Goal: Task Accomplishment & Management: Manage account settings

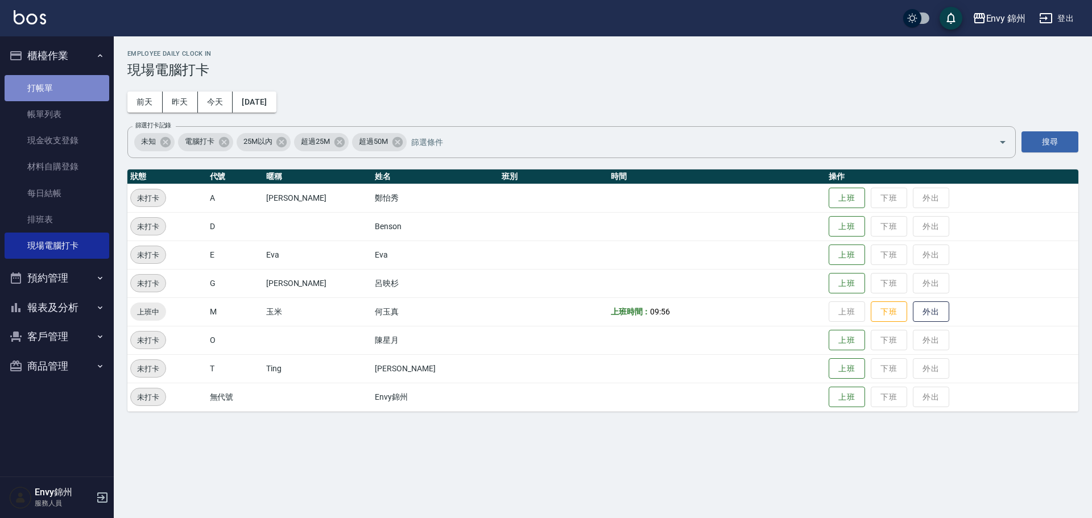
click at [26, 96] on link "打帳單" at bounding box center [57, 88] width 105 height 26
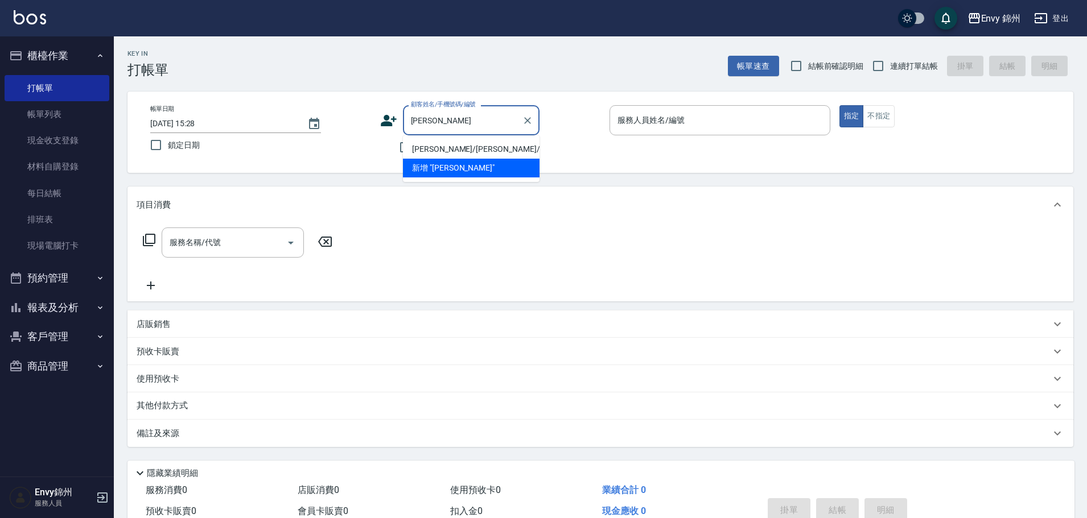
click at [467, 147] on li "[PERSON_NAME]/[PERSON_NAME]/null" at bounding box center [471, 149] width 137 height 19
type input "[PERSON_NAME]/[PERSON_NAME]/null"
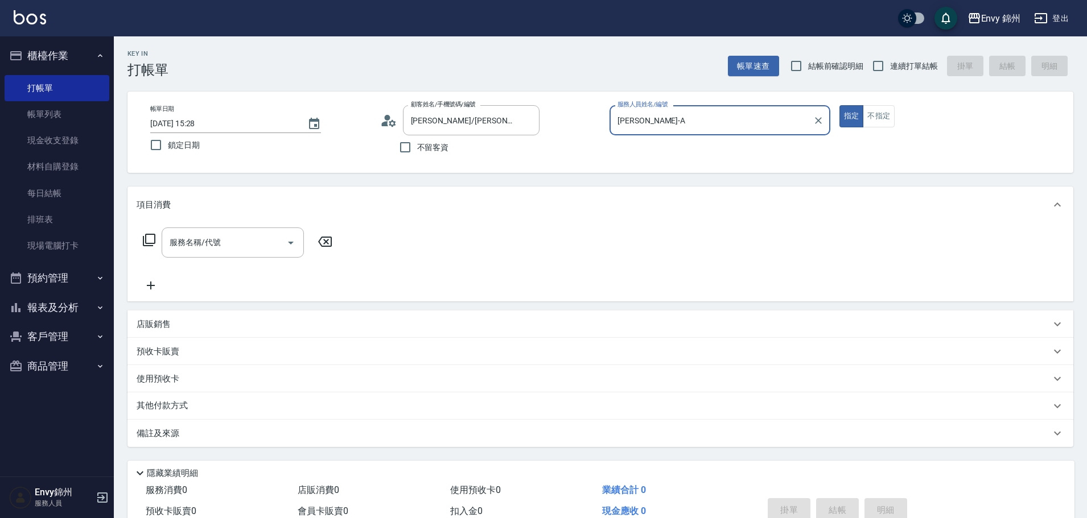
type input "[PERSON_NAME]-A"
click at [206, 247] on div "服務名稱/代號 服務名稱/代號" at bounding box center [233, 243] width 142 height 30
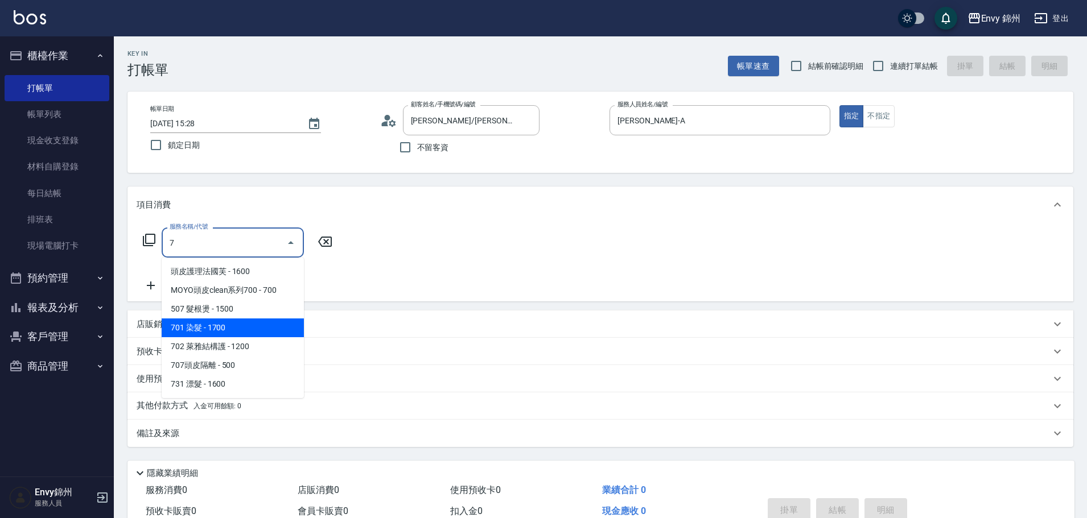
click at [214, 322] on span "701 染髮 - 1700" at bounding box center [233, 328] width 142 height 19
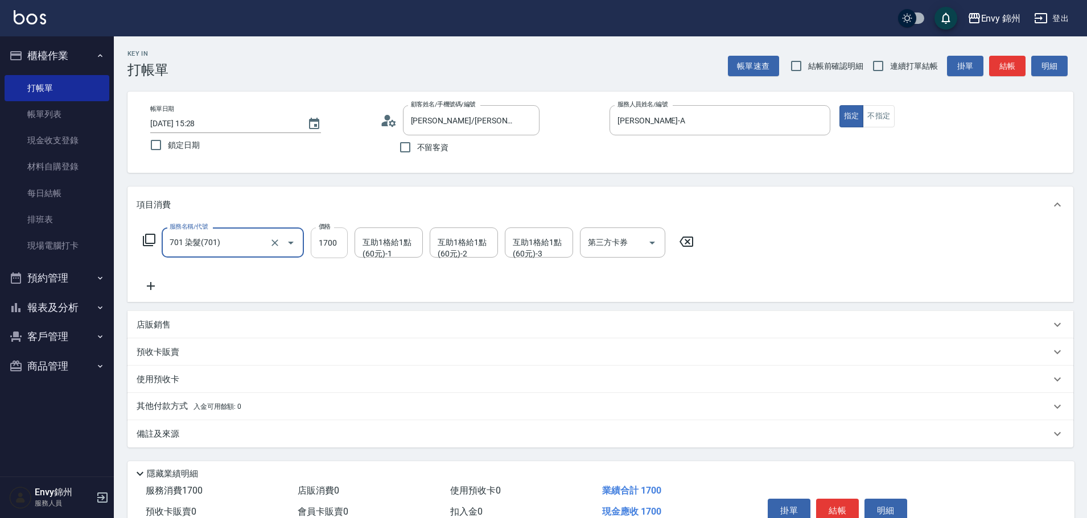
type input "701 染髮(701)"
click at [334, 235] on input "1700" at bounding box center [329, 243] width 37 height 31
type input "1200"
click at [226, 424] on div "備註及來源" at bounding box center [600, 433] width 946 height 27
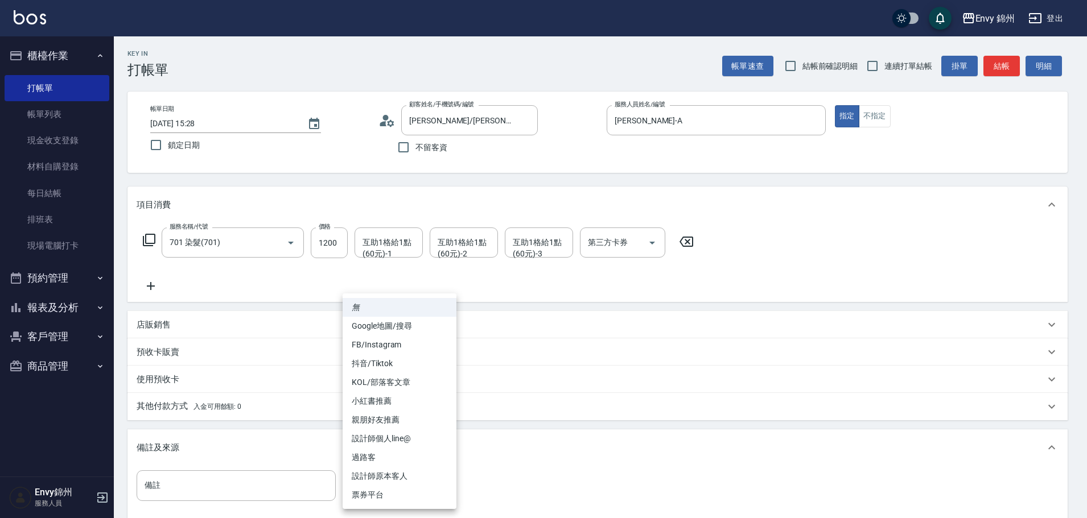
click at [374, 482] on body "Envy 錦州 登出 櫃檯作業 打帳單 帳單列表 現金收支登錄 材料自購登錄 每日結帳 排班表 現場電腦打卡 預約管理 預約管理 單日預約紀錄 單週預約紀錄 …" at bounding box center [543, 324] width 1087 height 648
click at [402, 476] on li "設計師原本客人" at bounding box center [400, 476] width 114 height 19
type input "設計師原本客人"
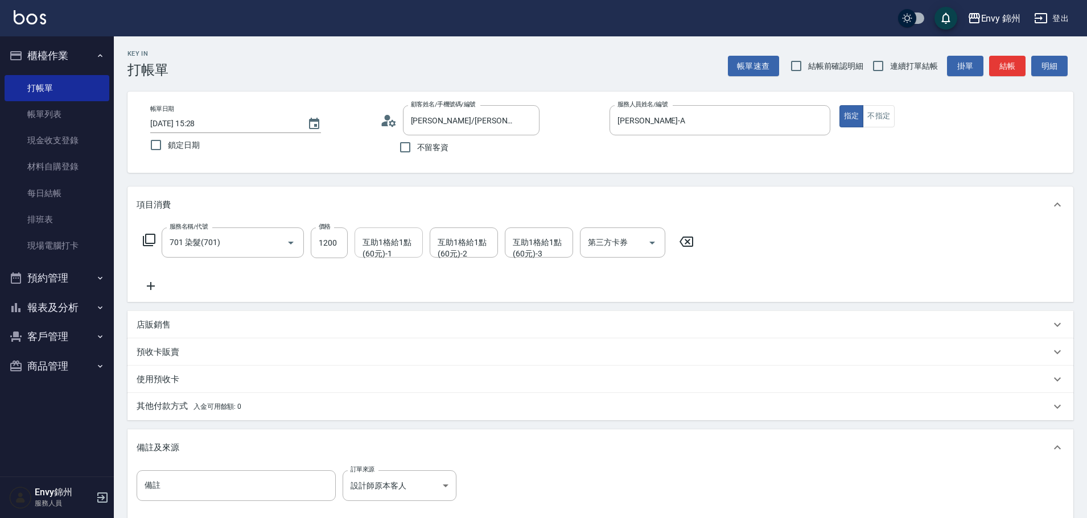
drag, startPoint x: 383, startPoint y: 264, endPoint x: 386, endPoint y: 255, distance: 9.4
click at [385, 262] on div "服務名稱/代號 701 染髮(701) 服務名稱/代號 價格 1200 價格 互助1格給1點(60元)-1 互助1格給1點(60元)-1 互助1格給1點(60…" at bounding box center [419, 260] width 564 height 65
click at [386, 254] on div "互助1格給1點(60元)-1" at bounding box center [388, 243] width 68 height 30
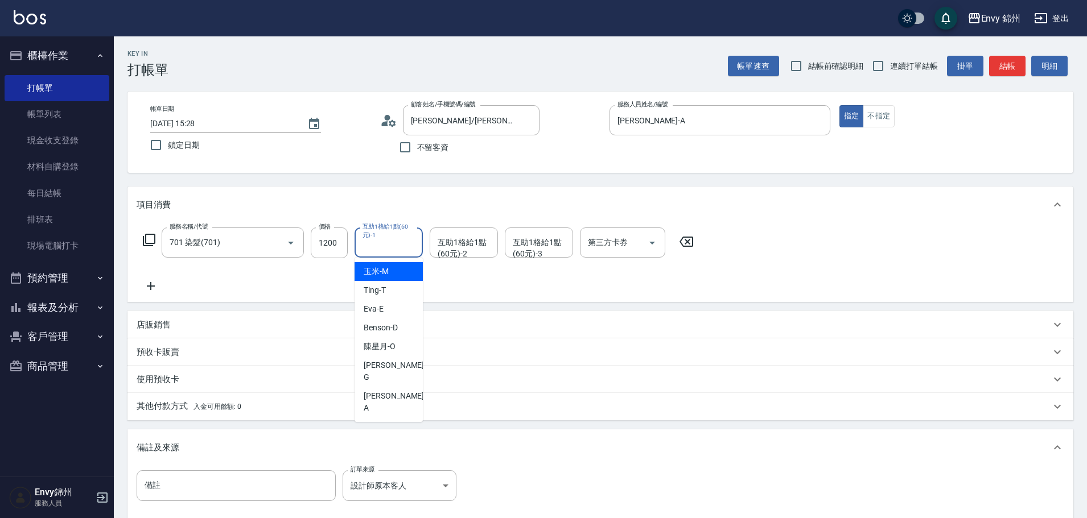
click at [383, 267] on span "玉米 -M" at bounding box center [376, 272] width 25 height 12
type input "玉米-M"
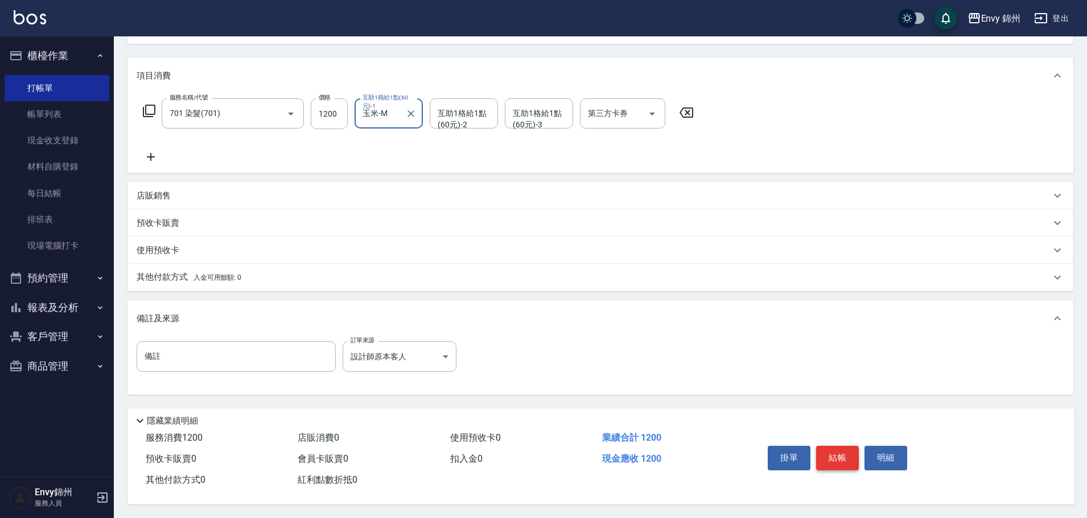
click at [832, 455] on button "結帳" at bounding box center [837, 458] width 43 height 24
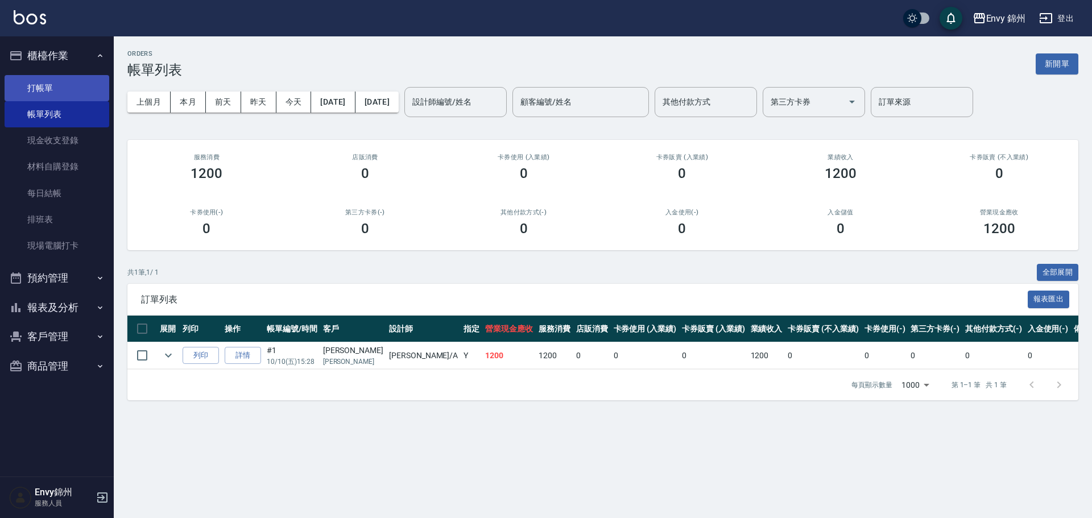
click at [51, 88] on link "打帳單" at bounding box center [57, 88] width 105 height 26
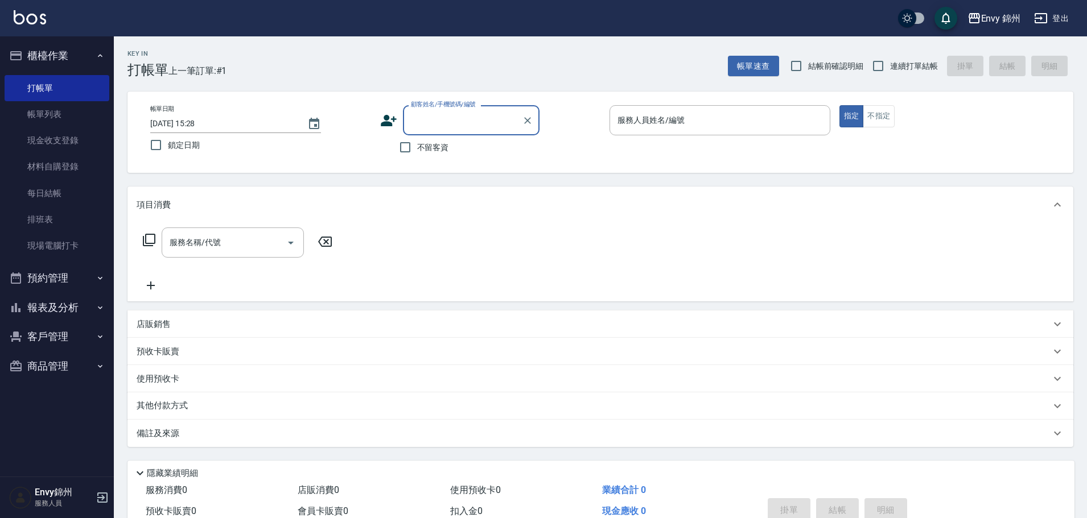
click at [427, 151] on span "不留客資" at bounding box center [433, 148] width 32 height 12
click at [417, 151] on input "不留客資" at bounding box center [405, 147] width 24 height 24
checkbox input "true"
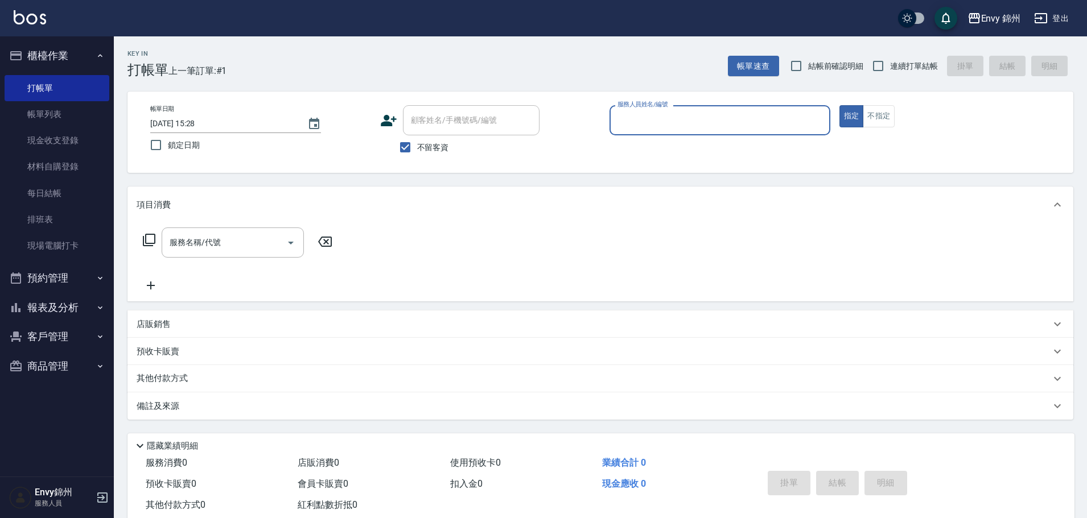
click at [640, 125] on input "服務人員姓名/編號" at bounding box center [720, 120] width 211 height 20
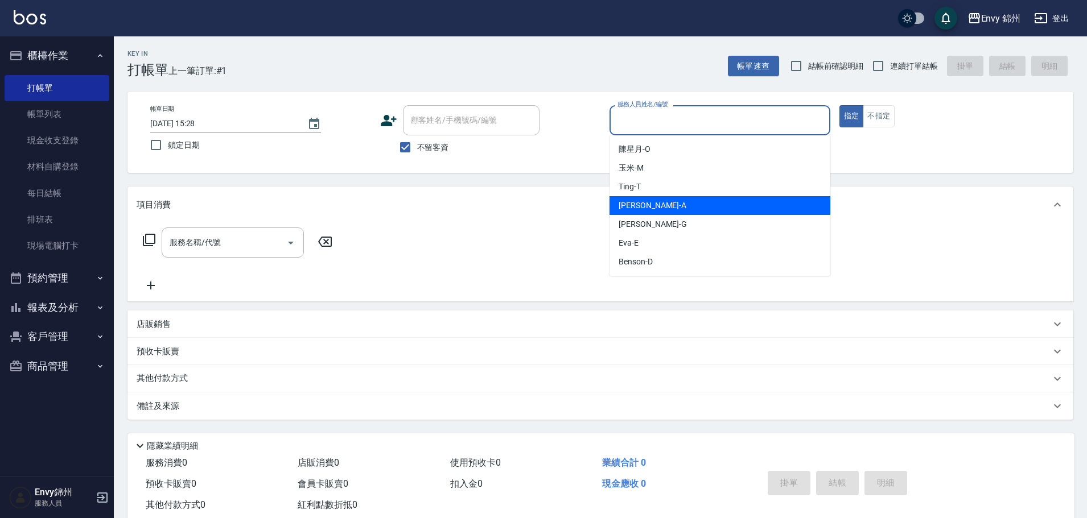
click at [665, 205] on div "[PERSON_NAME] -A" at bounding box center [719, 205] width 221 height 19
type input "[PERSON_NAME]-A"
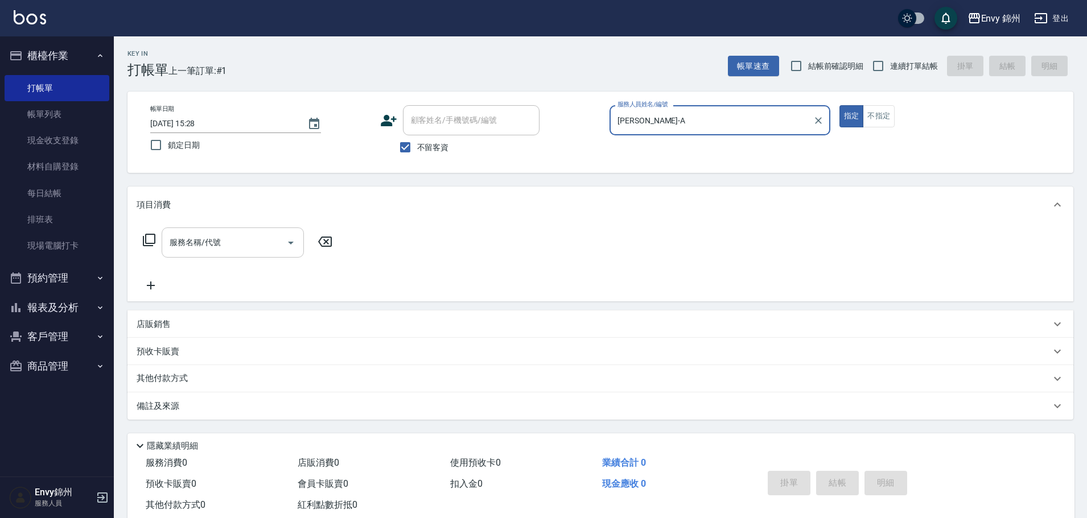
click at [191, 248] on input "服務名稱/代號" at bounding box center [224, 243] width 115 height 20
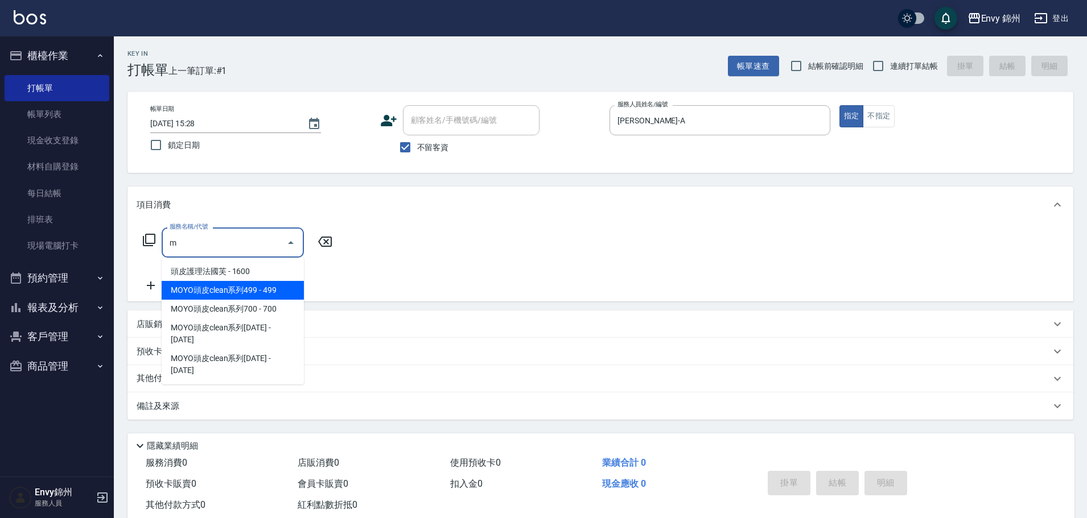
click at [267, 292] on span "MOYO頭皮clean系列499 - 499" at bounding box center [233, 290] width 142 height 19
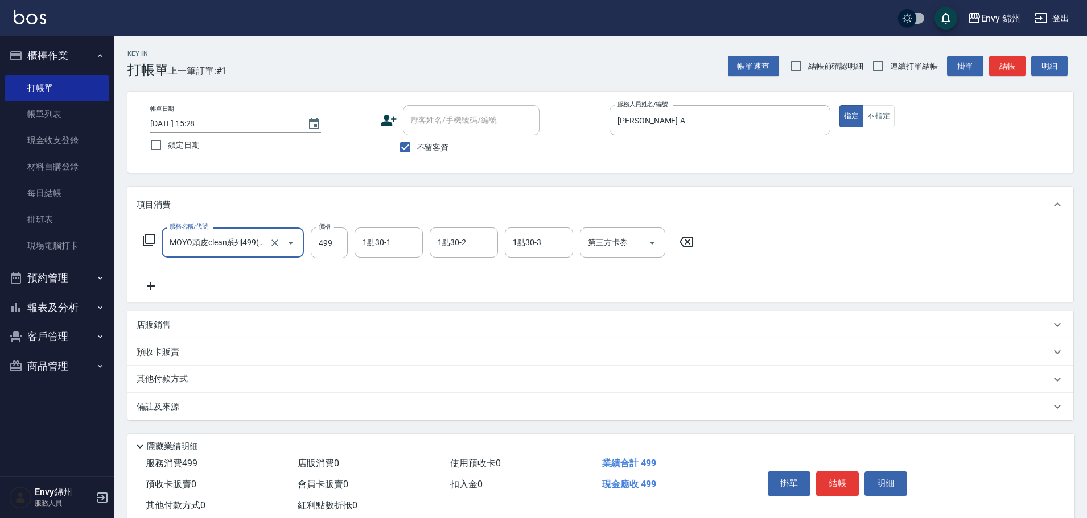
type input "MOYO頭皮clean系列499(405)"
drag, startPoint x: 303, startPoint y: 264, endPoint x: 323, endPoint y: 250, distance: 24.1
click at [323, 250] on input "499" at bounding box center [329, 243] width 37 height 31
type input "599"
click at [443, 410] on div "備註及來源" at bounding box center [594, 407] width 914 height 12
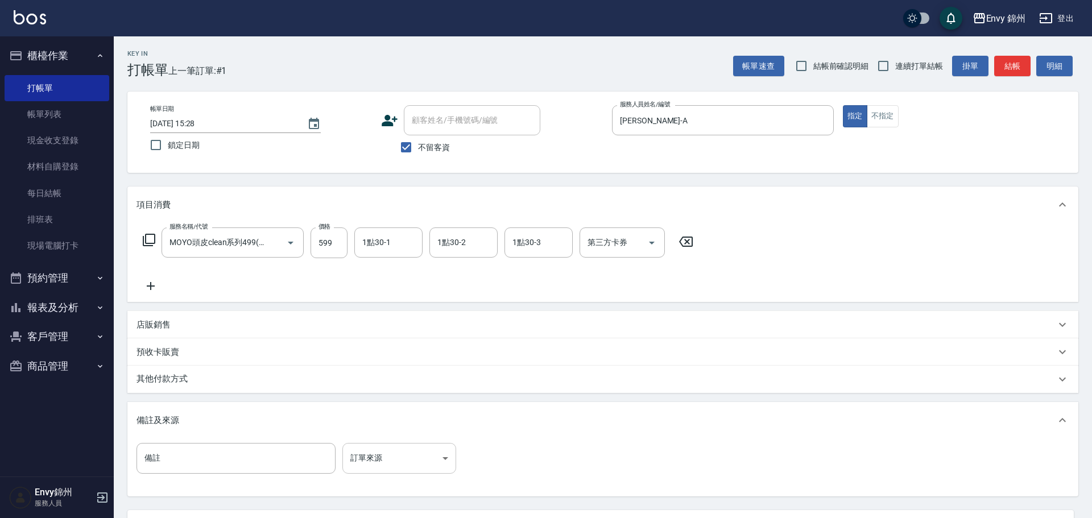
click at [416, 470] on body "Envy 錦州 登出 櫃檯作業 打帳單 帳單列表 現金收支登錄 材料自購登錄 每日結帳 排班表 現場電腦打卡 預約管理 預約管理 單日預約紀錄 單週預約紀錄 …" at bounding box center [546, 310] width 1092 height 620
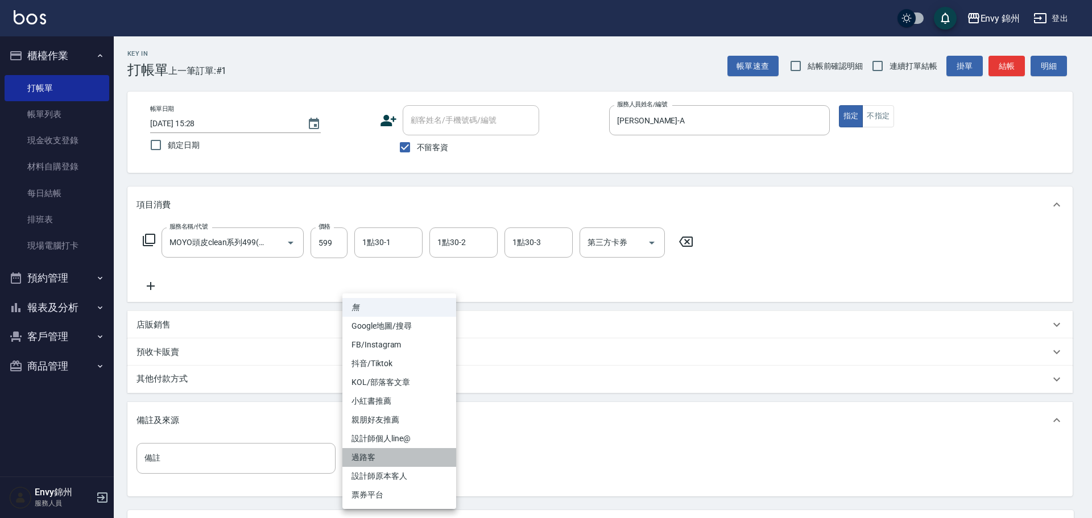
drag, startPoint x: 419, startPoint y: 461, endPoint x: 432, endPoint y: 474, distance: 18.5
click at [420, 464] on li "過路客" at bounding box center [400, 457] width 114 height 19
type input "過路客"
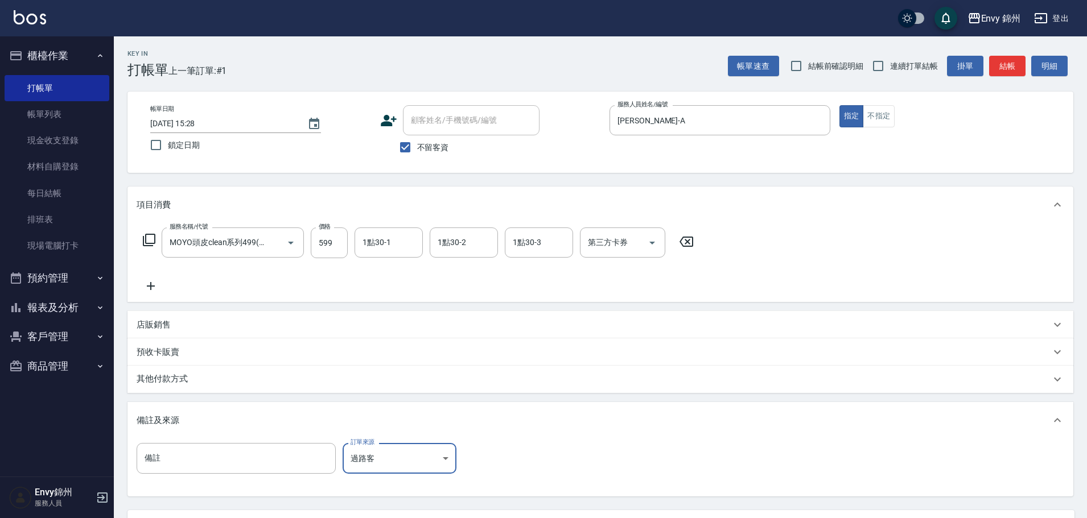
click at [427, 465] on body "Envy 錦州 登出 櫃檯作業 打帳單 帳單列表 現金收支登錄 材料自購登錄 每日結帳 排班表 現場電腦打卡 預約管理 預約管理 單日預約紀錄 單週預約紀錄 …" at bounding box center [543, 310] width 1087 height 620
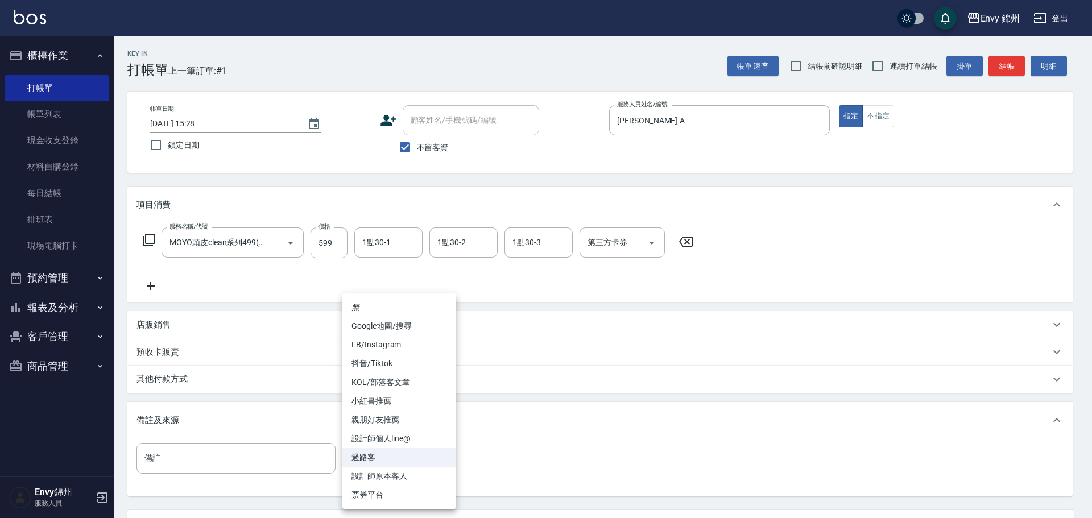
click at [900, 119] on div at bounding box center [546, 259] width 1092 height 518
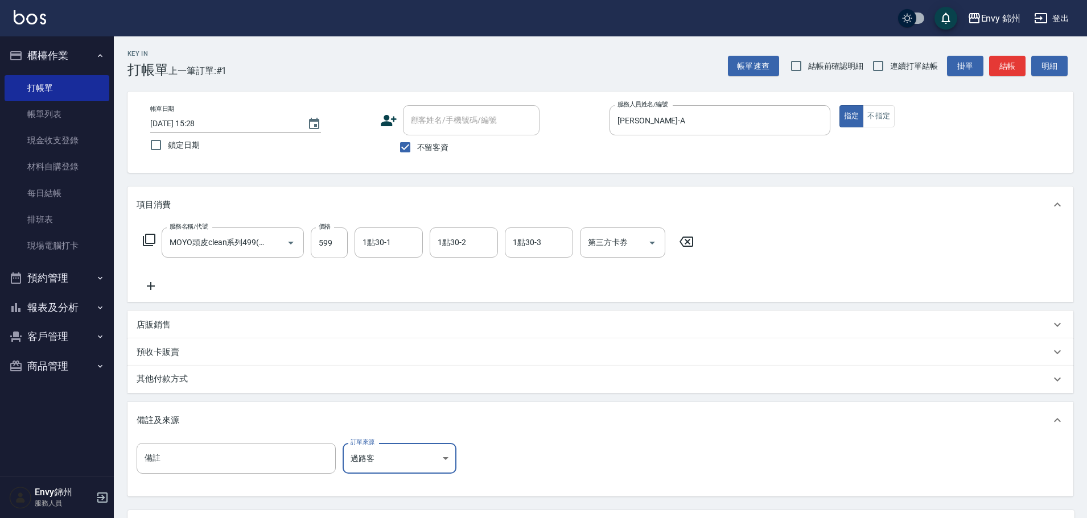
scroll to position [107, 0]
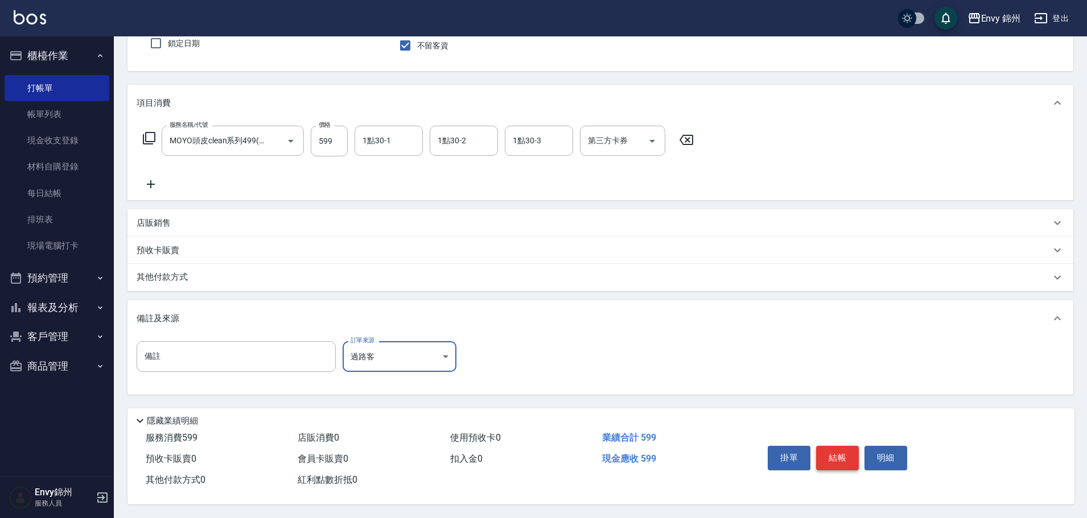
click at [840, 453] on button "結帳" at bounding box center [837, 458] width 43 height 24
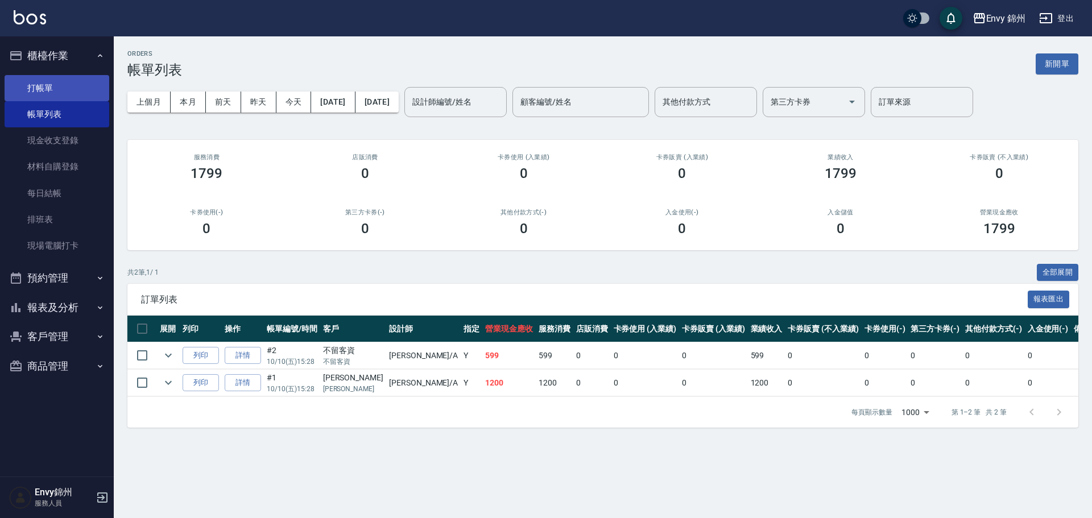
click at [41, 77] on link "打帳單" at bounding box center [57, 88] width 105 height 26
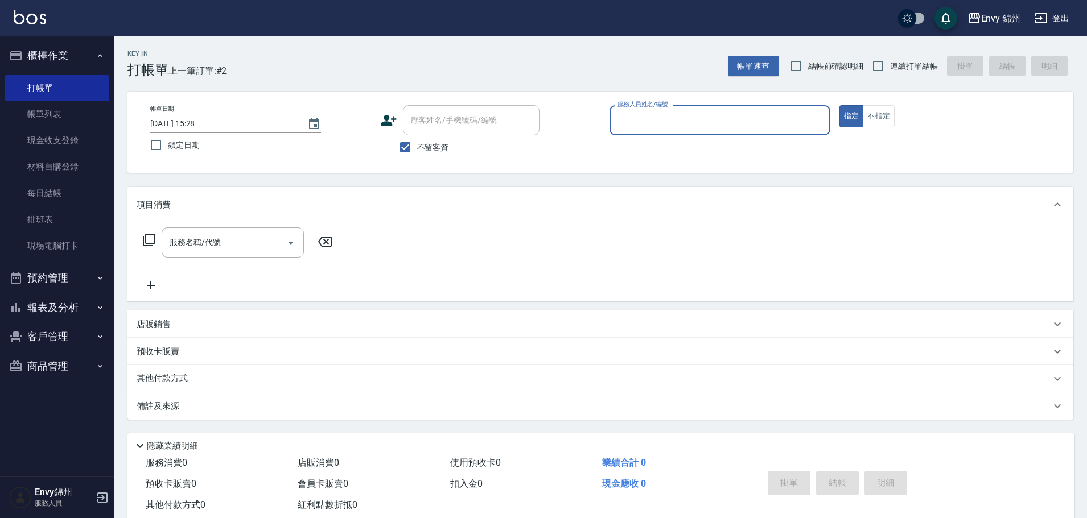
click at [437, 144] on span "不留客資" at bounding box center [433, 148] width 32 height 12
click at [417, 144] on input "不留客資" at bounding box center [405, 147] width 24 height 24
checkbox input "false"
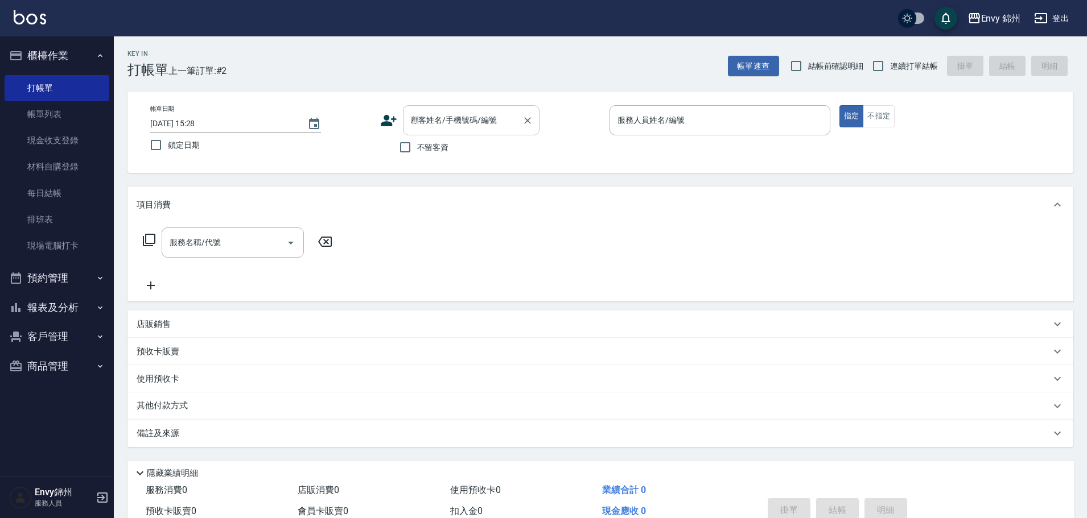
click at [446, 121] on input "顧客姓名/手機號碼/編號" at bounding box center [462, 120] width 109 height 20
click at [488, 145] on li "[PERSON_NAME]/0952134105/" at bounding box center [471, 149] width 137 height 19
type input "[PERSON_NAME]/0952134105/"
type input "[PERSON_NAME]-A"
click at [196, 248] on input "服務名稱/代號" at bounding box center [224, 243] width 115 height 20
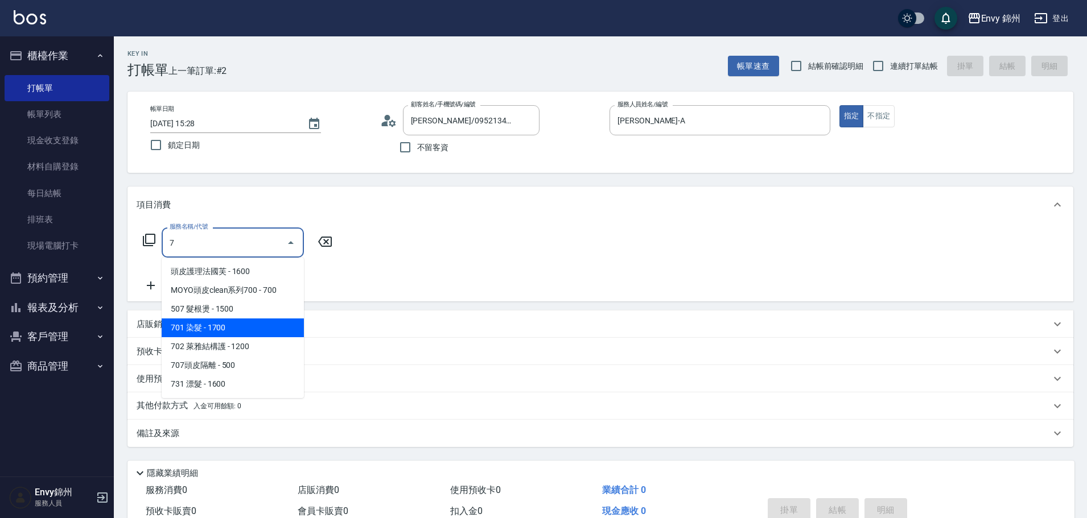
click at [219, 331] on span "701 染髮 - 1700" at bounding box center [233, 328] width 142 height 19
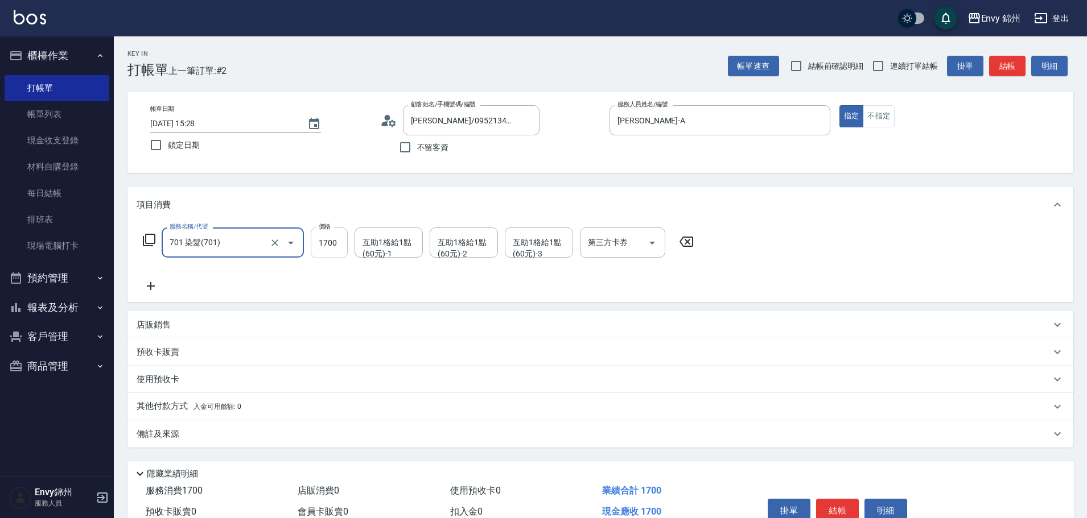
type input "701 染髮(701)"
click at [329, 248] on input "1700" at bounding box center [329, 243] width 37 height 31
type input "3000"
click at [153, 286] on icon at bounding box center [151, 286] width 8 height 8
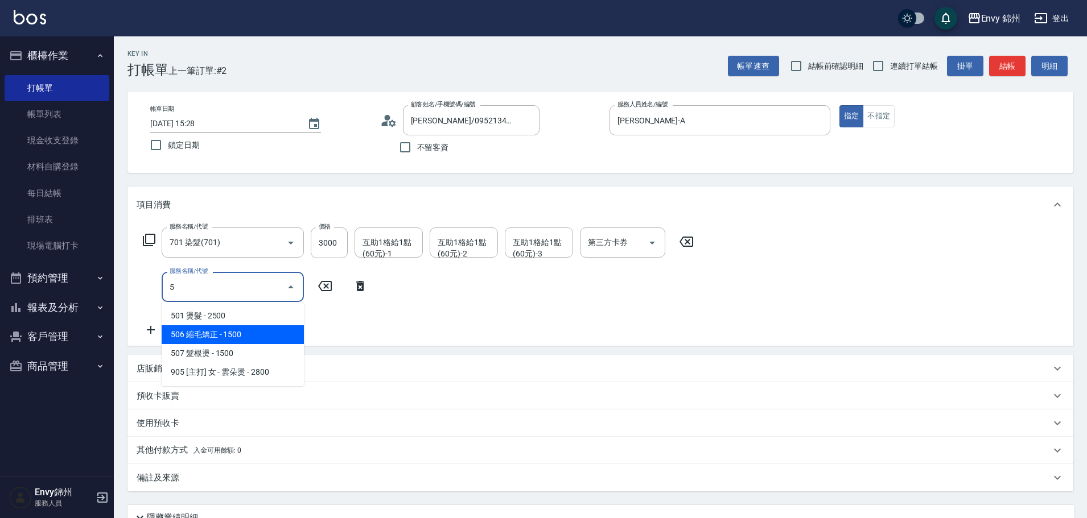
click at [217, 335] on span "506 縮毛矯正 - 1500" at bounding box center [233, 334] width 142 height 19
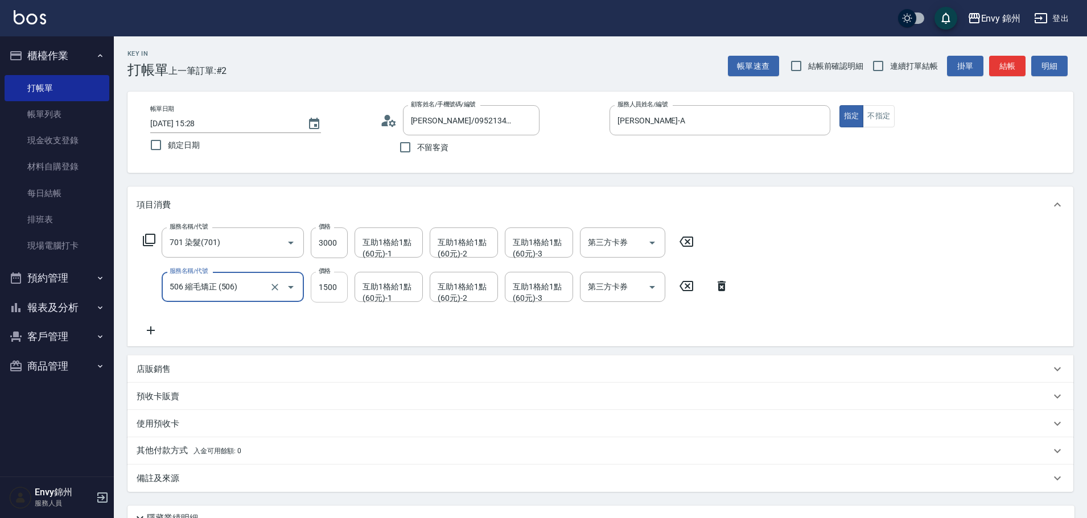
type input "506 縮毛矯正 (506)"
click at [321, 291] on input "1500" at bounding box center [329, 287] width 37 height 31
type input "3000"
click at [145, 334] on icon at bounding box center [151, 331] width 28 height 14
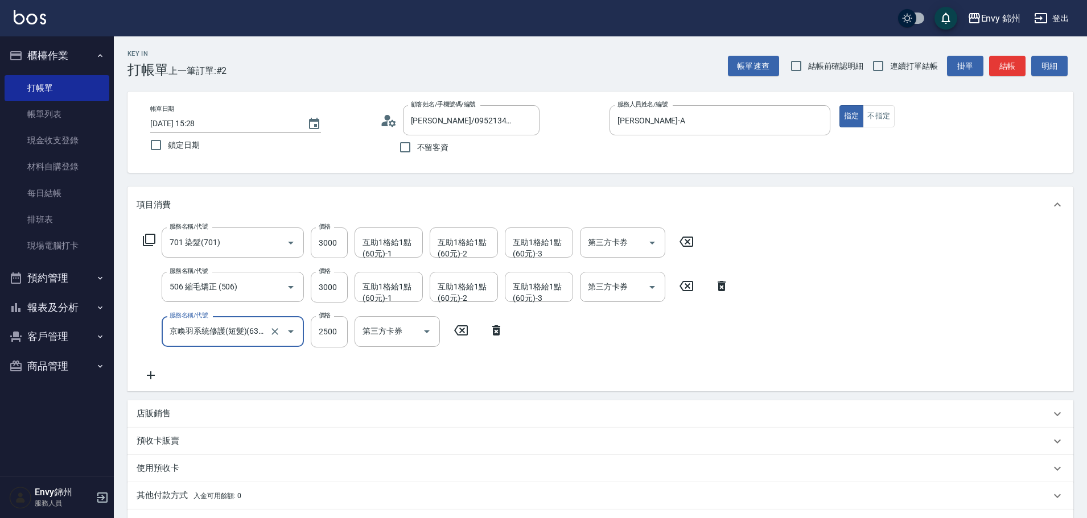
type input "京喚羽系統修護(短髮)(631)"
type input "2000"
click at [383, 332] on div "互助1格給1點(60元)-1 互助1格給1點(60元)-1" at bounding box center [388, 331] width 68 height 30
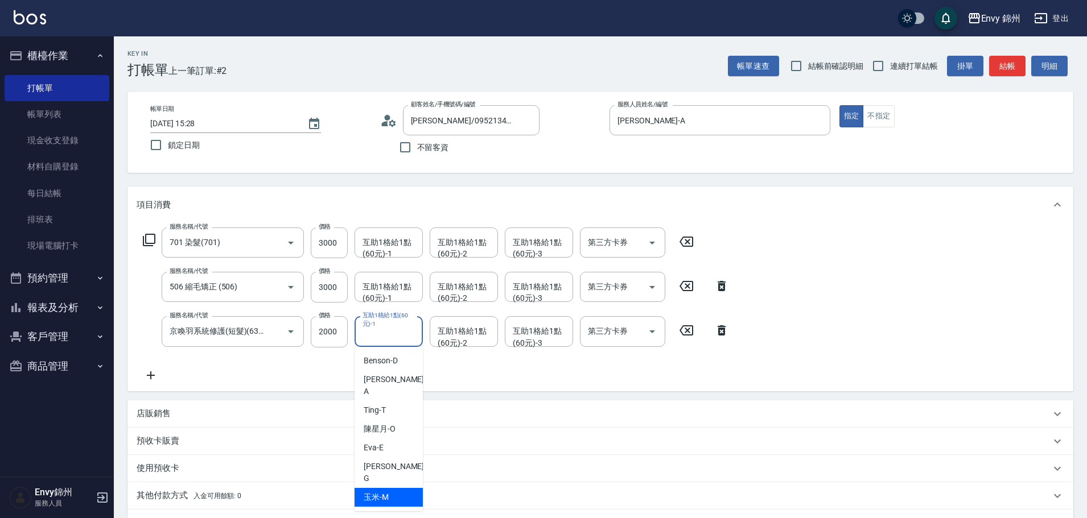
click at [388, 492] on span "玉米 -M" at bounding box center [376, 498] width 25 height 12
type input "玉米-M"
click at [404, 292] on div "互助1格給1點(60元)-1 互助1格給1點(60元)-1" at bounding box center [388, 287] width 68 height 30
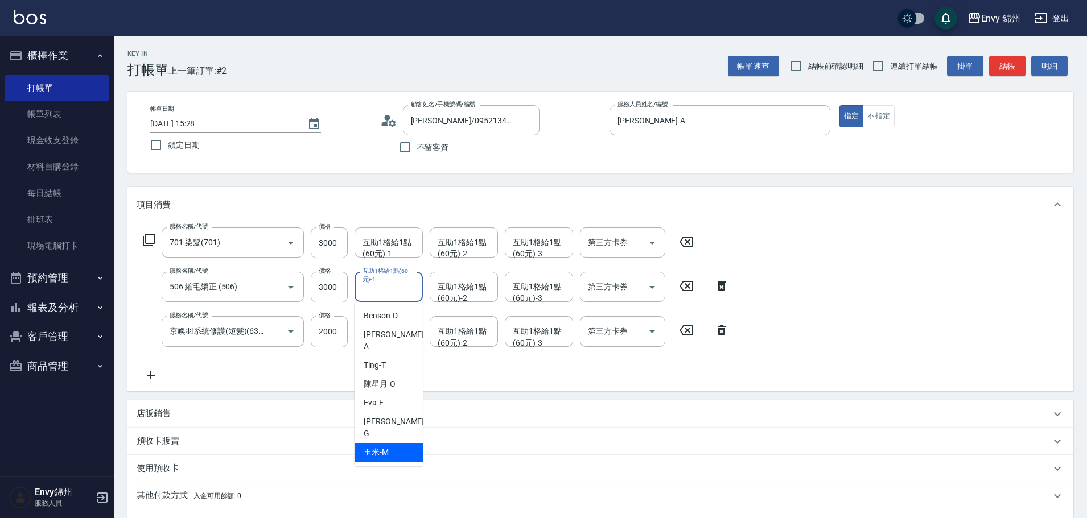
click at [395, 443] on div "玉米 -M" at bounding box center [388, 452] width 68 height 19
type input "玉米-M"
click at [389, 240] on div "互助1格給1點(60元)-1 互助1格給1點(60元)-1" at bounding box center [388, 243] width 68 height 30
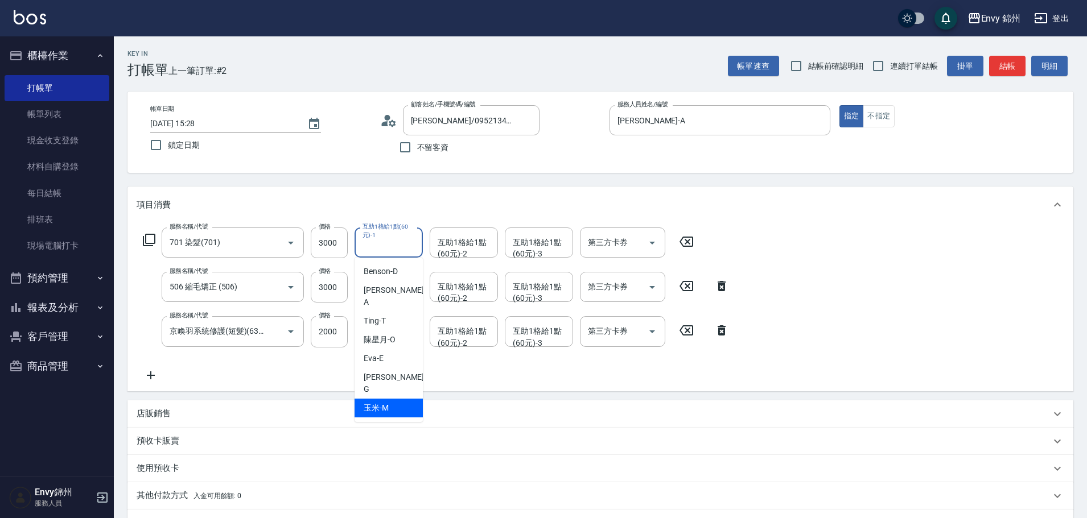
click at [402, 399] on div "玉米 -M" at bounding box center [388, 408] width 68 height 19
type input "玉米-M"
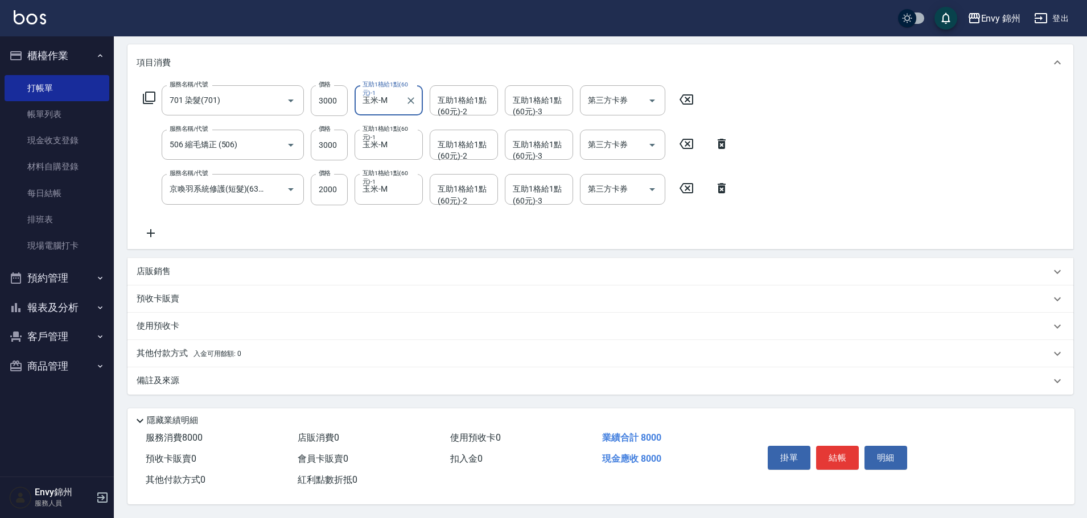
click at [327, 368] on div "備註及來源" at bounding box center [600, 381] width 946 height 27
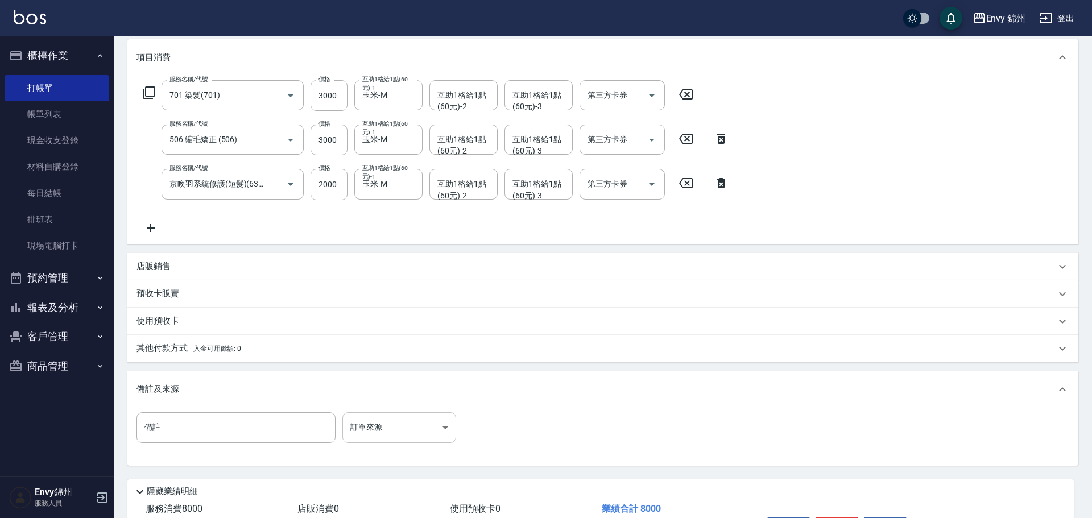
click at [383, 417] on body "Envy 錦州 登出 櫃檯作業 打帳單 帳單列表 現金收支登錄 材料自購登錄 每日結帳 排班表 現場電腦打卡 預約管理 預約管理 單日預約紀錄 單週預約紀錄 …" at bounding box center [546, 221] width 1092 height 737
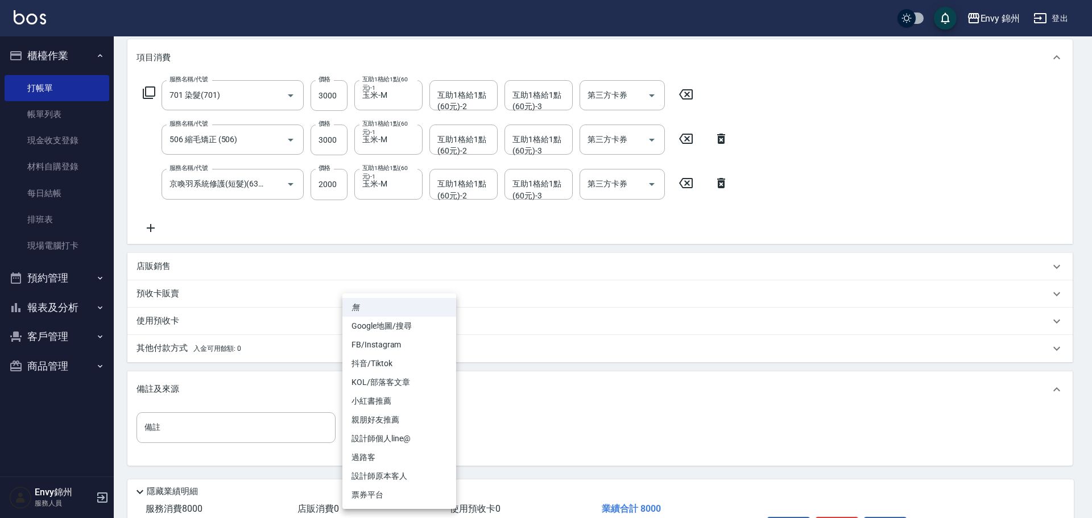
click at [400, 474] on li "設計師原本客人" at bounding box center [400, 476] width 114 height 19
type input "設計師原本客人"
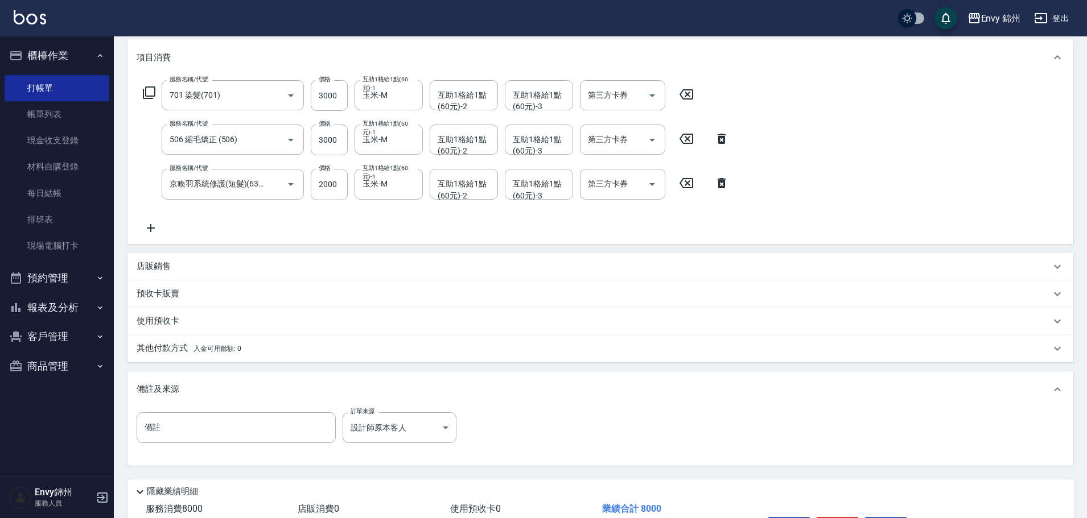
click at [245, 355] on div "其他付款方式 入金可用餘額: 0" at bounding box center [600, 348] width 946 height 27
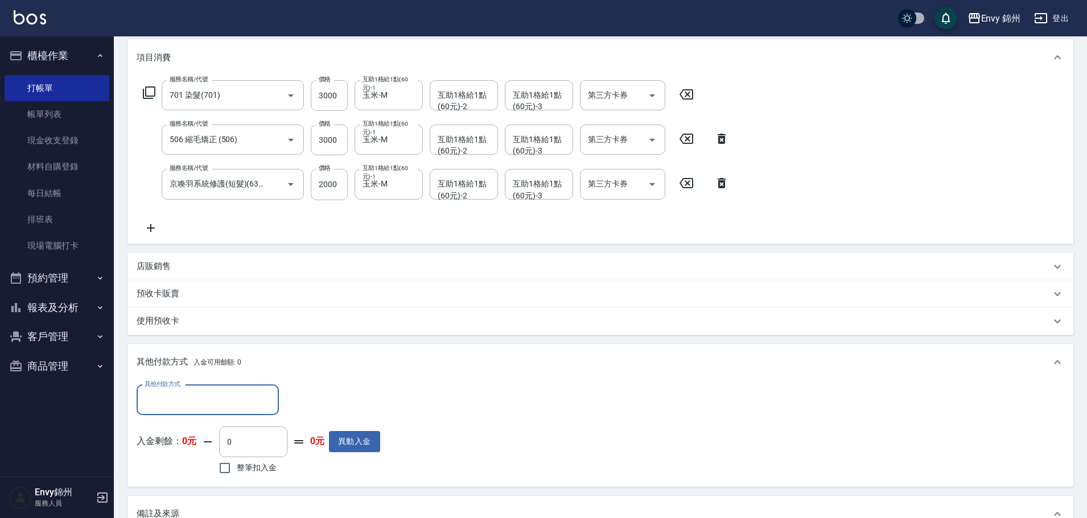
scroll to position [0, 0]
click at [194, 386] on div "其他付款方式 其他付款方式 入金剩餘： 0元 0 ​ 整筆扣入金 0元 異動入金" at bounding box center [600, 434] width 946 height 106
click at [206, 396] on input "其他付款方式" at bounding box center [208, 400] width 132 height 20
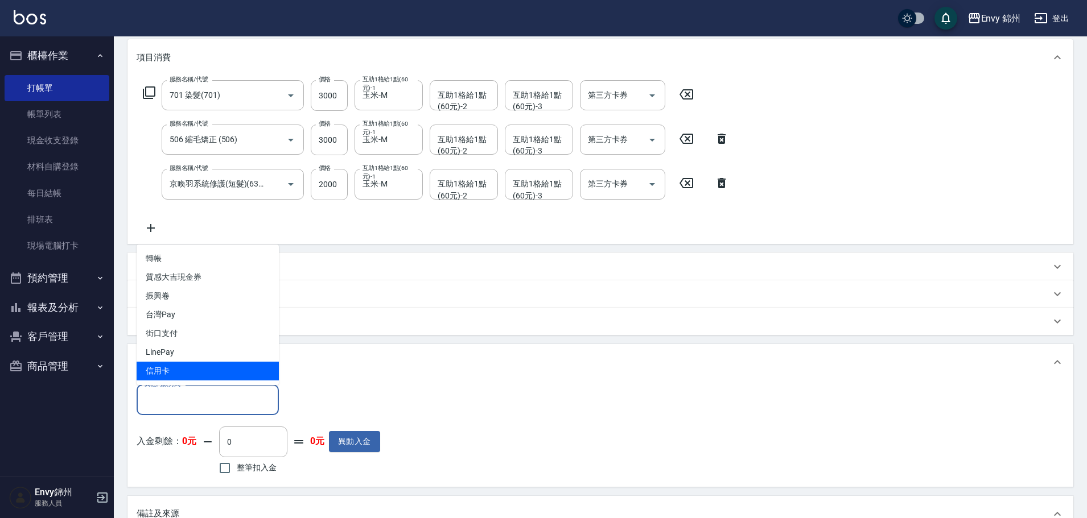
click at [189, 376] on span "信用卡" at bounding box center [208, 371] width 142 height 19
type input "信用卡"
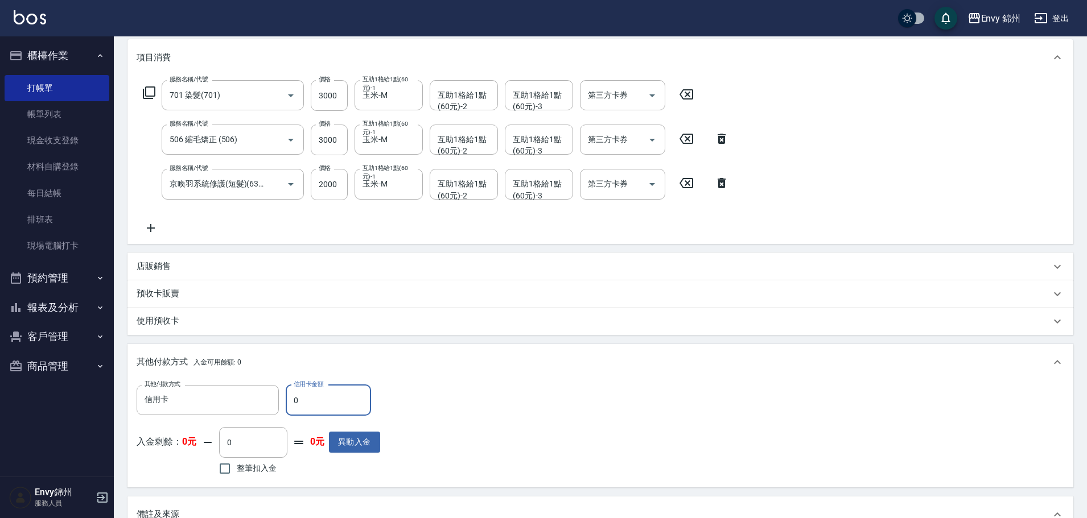
drag, startPoint x: 308, startPoint y: 403, endPoint x: 284, endPoint y: 403, distance: 24.5
click at [284, 403] on div "其他付款方式 信用卡 其他付款方式 信用卡金額 0 信用卡金額" at bounding box center [259, 400] width 244 height 31
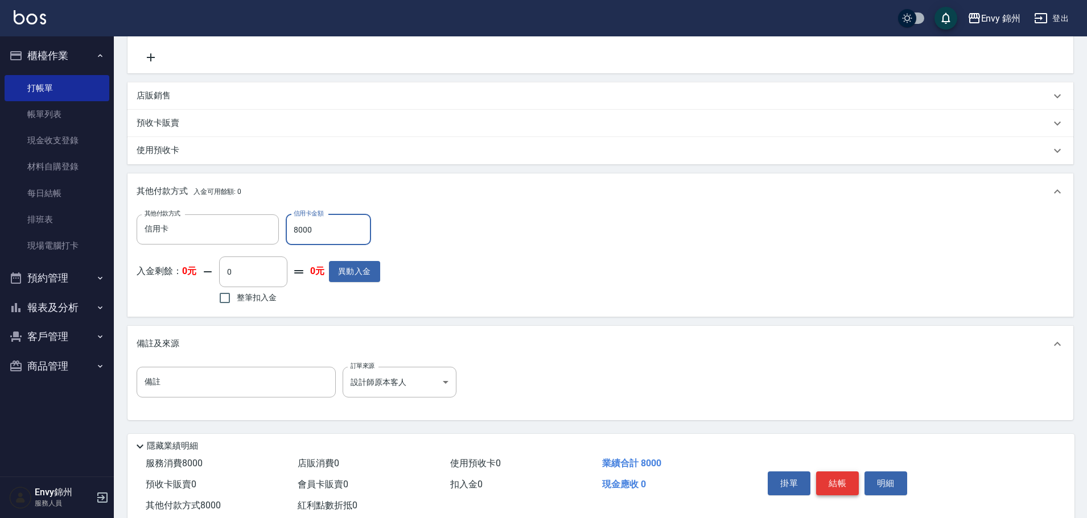
type input "8000"
click at [832, 488] on button "結帳" at bounding box center [837, 484] width 43 height 24
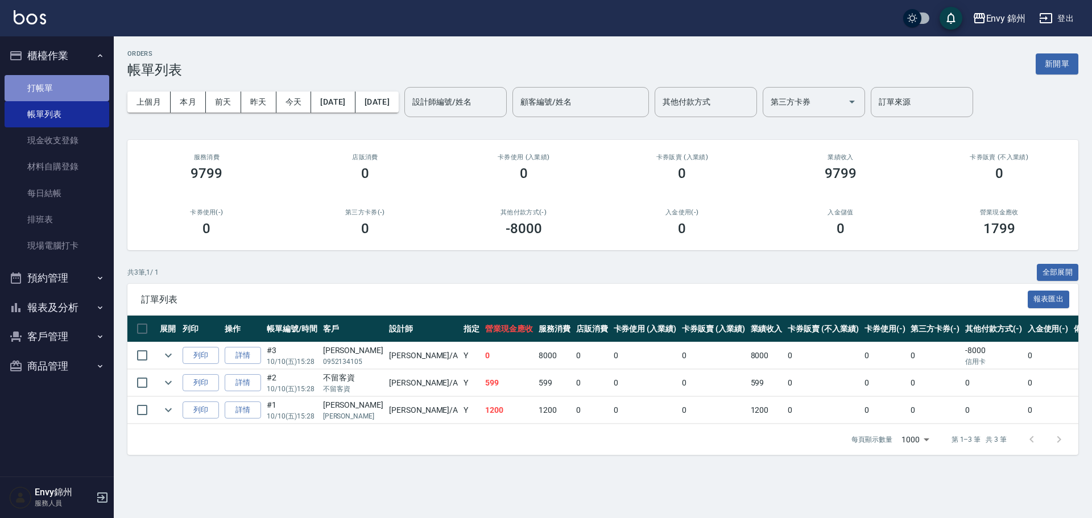
click at [70, 90] on link "打帳單" at bounding box center [57, 88] width 105 height 26
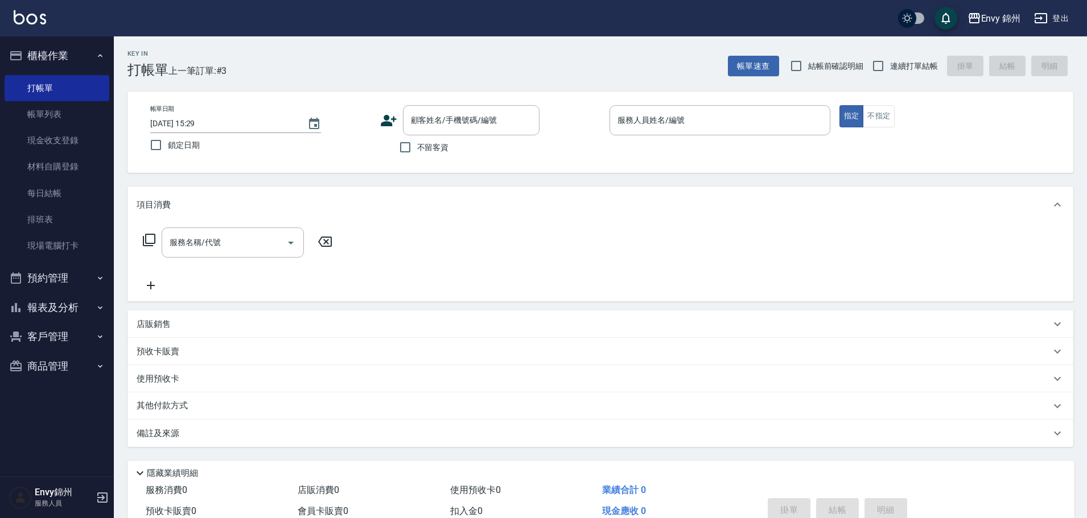
click at [387, 126] on icon at bounding box center [388, 120] width 17 height 17
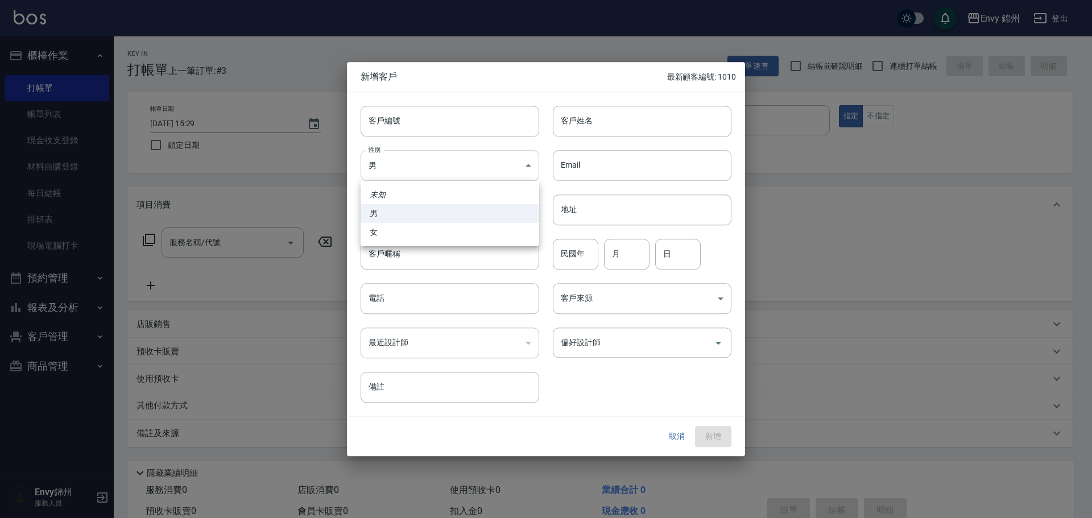
click at [450, 174] on body "Envy 錦州 登出 櫃檯作業 打帳單 帳單列表 現金收支登錄 材料自購登錄 每日結帳 排班表 現場電腦打卡 預約管理 預約管理 單日預約紀錄 單週預約紀錄 …" at bounding box center [546, 285] width 1092 height 571
click at [464, 233] on li "女" at bounding box center [450, 232] width 179 height 19
type input "[DEMOGRAPHIC_DATA]"
drag, startPoint x: 591, startPoint y: 123, endPoint x: 607, endPoint y: 125, distance: 16.0
click at [591, 123] on input "客戶姓名" at bounding box center [642, 121] width 179 height 31
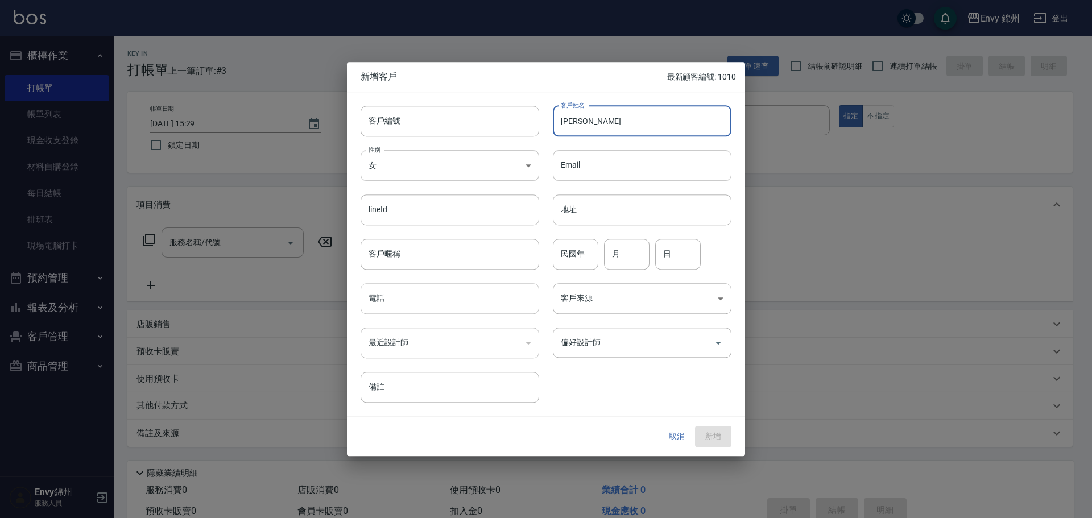
type input "[PERSON_NAME]"
click at [453, 305] on input "電話" at bounding box center [450, 298] width 179 height 31
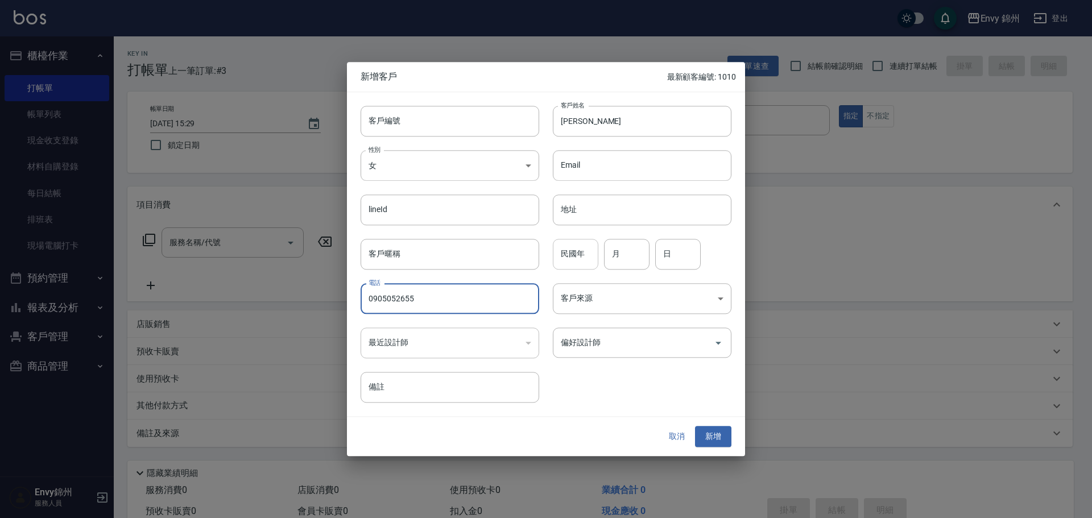
type input "0905052655"
click at [572, 258] on input "民國年" at bounding box center [576, 254] width 46 height 31
click at [627, 257] on input "月" at bounding box center [627, 254] width 46 height 31
click at [569, 258] on input "民國年" at bounding box center [576, 254] width 46 height 31
type input "70"
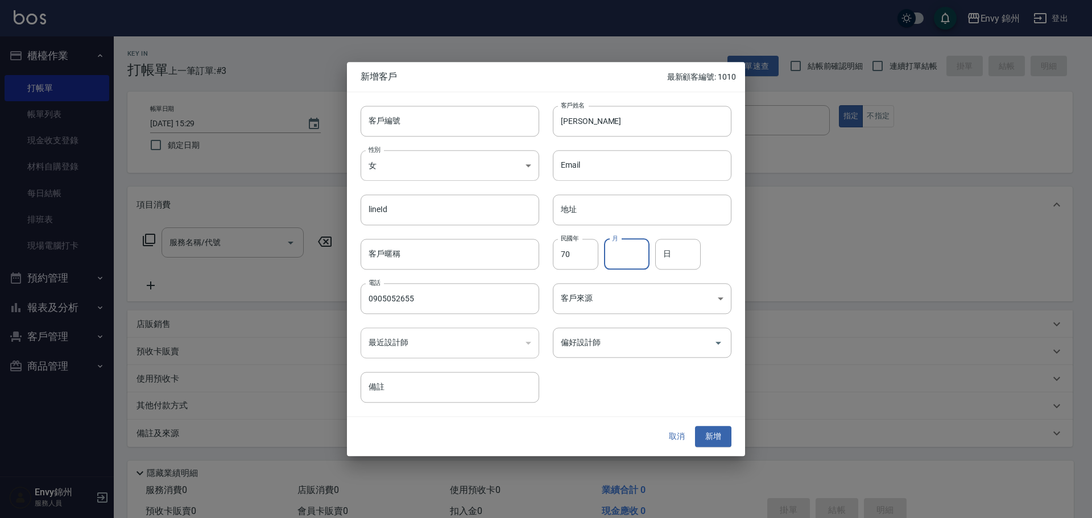
click at [630, 261] on input "月" at bounding box center [627, 254] width 46 height 31
type input "8"
click at [692, 259] on input "日" at bounding box center [678, 254] width 46 height 31
type input "15"
click at [621, 299] on body "Envy 錦州 登出 櫃檯作業 打帳單 帳單列表 現金收支登錄 材料自購登錄 每日結帳 排班表 現場電腦打卡 預約管理 預約管理 單日預約紀錄 單週預約紀錄 …" at bounding box center [546, 285] width 1092 height 571
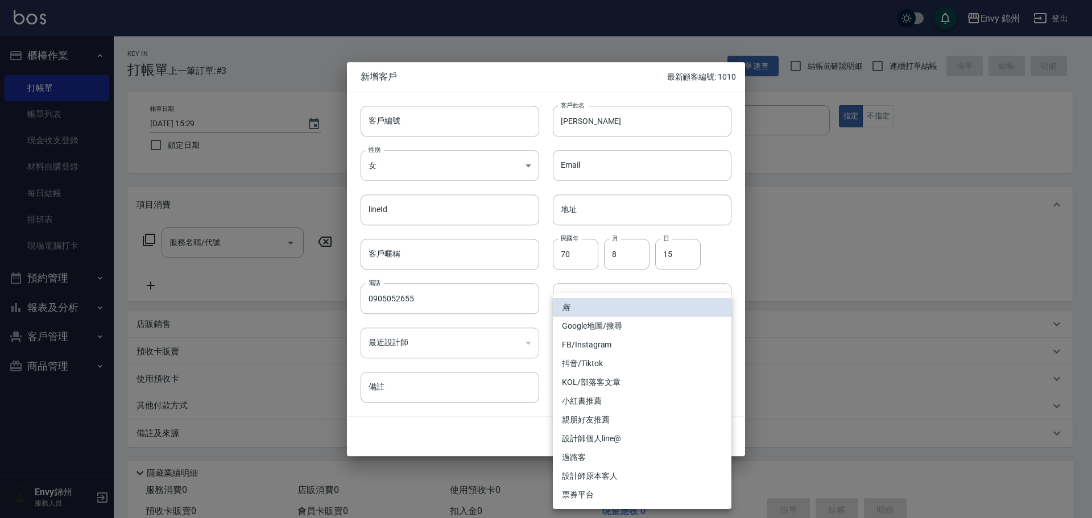
click at [622, 341] on li "FB/Instagram" at bounding box center [642, 345] width 179 height 19
type input "FB/Instagram"
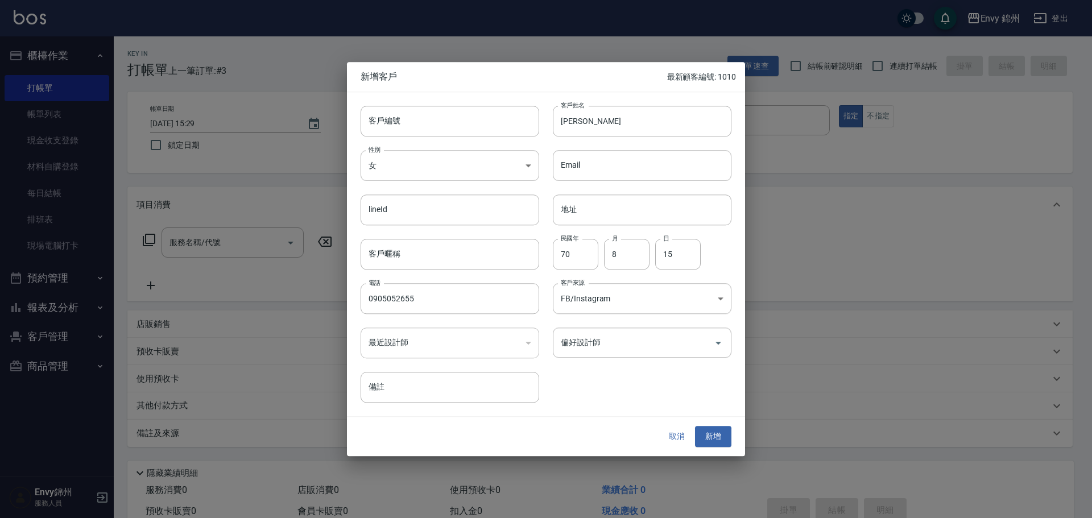
click at [633, 359] on div "客戶編號 客戶編號 客戶姓名 [PERSON_NAME] 客戶姓名 性別 女 [DEMOGRAPHIC_DATA] 性別 Email Email lineId…" at bounding box center [539, 247] width 385 height 311
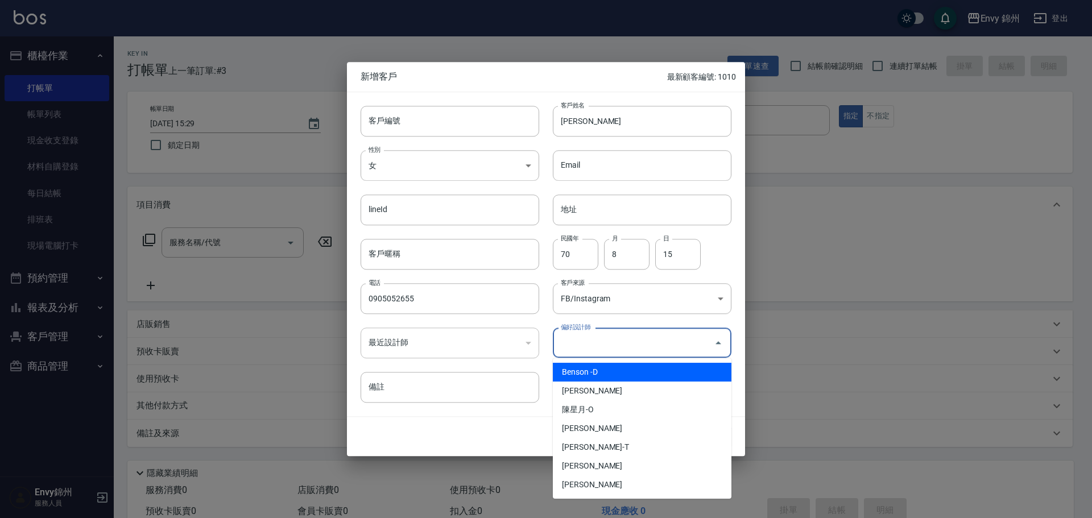
click at [637, 349] on input "偏好設計師" at bounding box center [633, 343] width 151 height 20
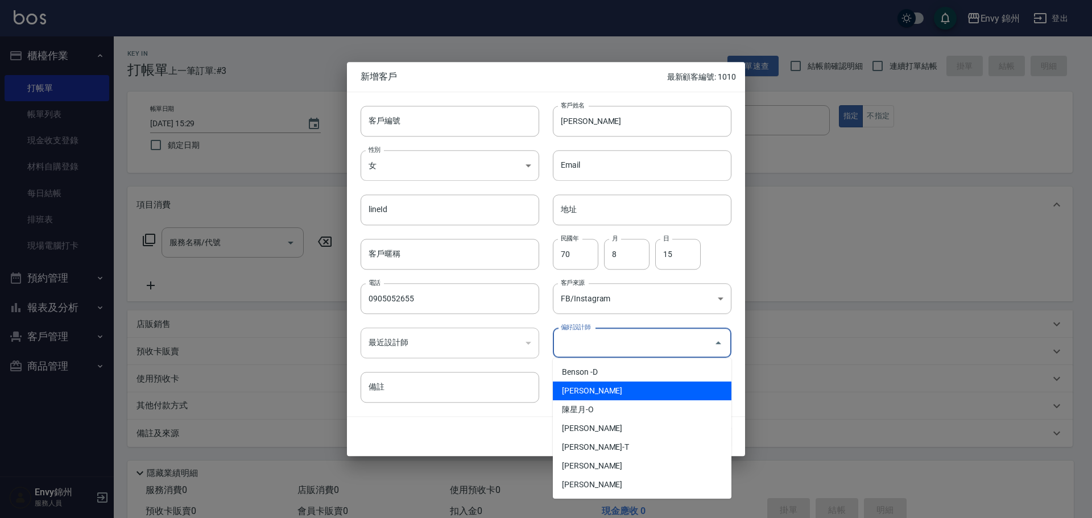
click at [646, 393] on li "[PERSON_NAME]" at bounding box center [642, 391] width 179 height 19
type input "鄭怡秀"
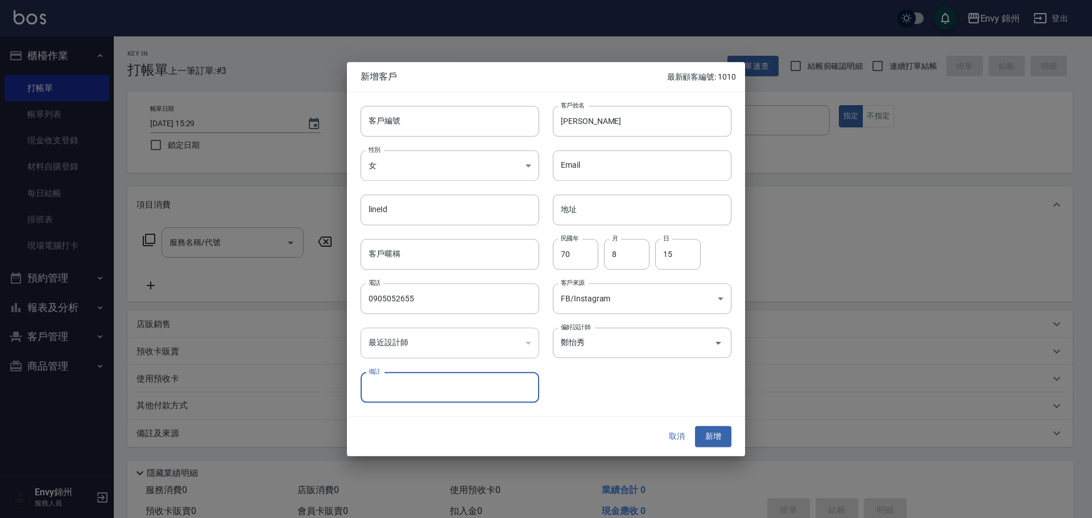
click at [710, 442] on button "新增" at bounding box center [713, 437] width 36 height 21
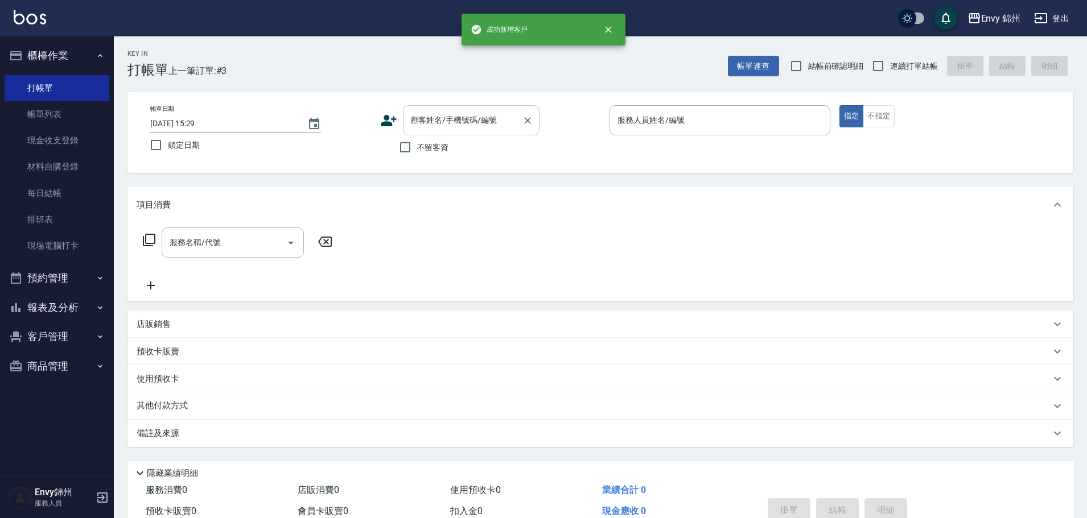
click at [435, 109] on div "顧客姓名/手機號碼/編號" at bounding box center [471, 120] width 137 height 30
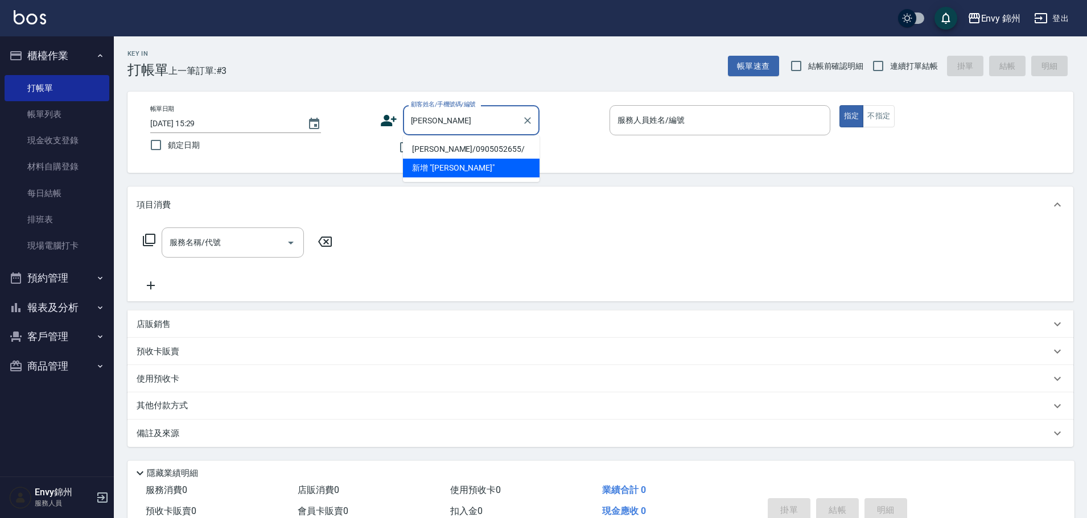
click at [492, 151] on li "[PERSON_NAME]/0905052655/" at bounding box center [471, 149] width 137 height 19
type input "[PERSON_NAME]/0905052655/"
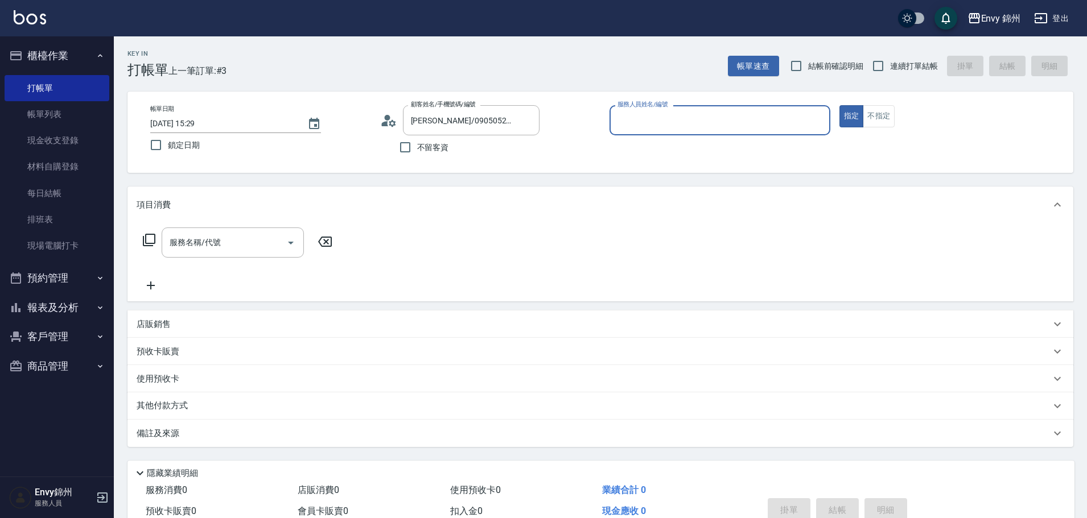
type input "[PERSON_NAME]-A"
click at [262, 243] on input "服務名稱/代號" at bounding box center [224, 243] width 115 height 20
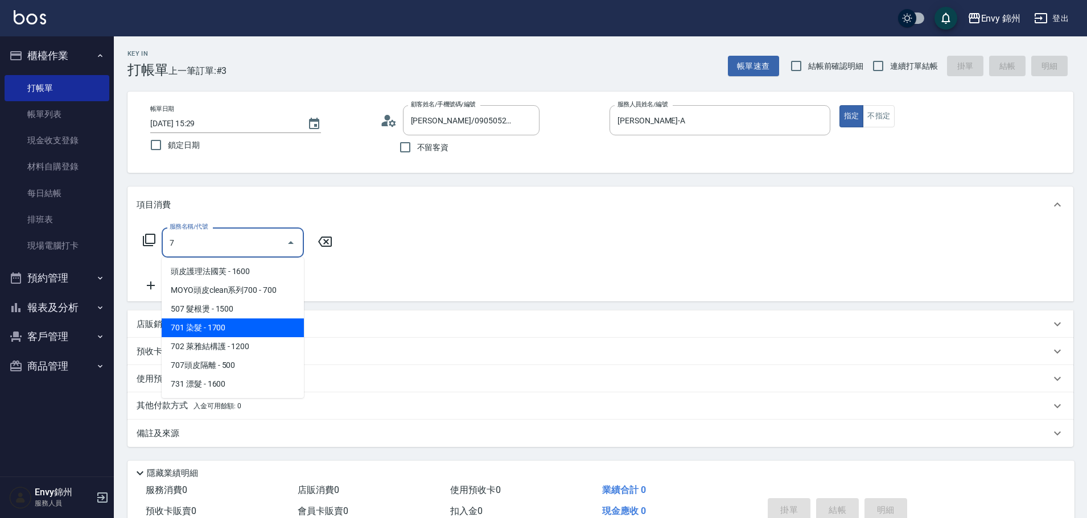
click at [254, 325] on span "701 染髮 - 1700" at bounding box center [233, 328] width 142 height 19
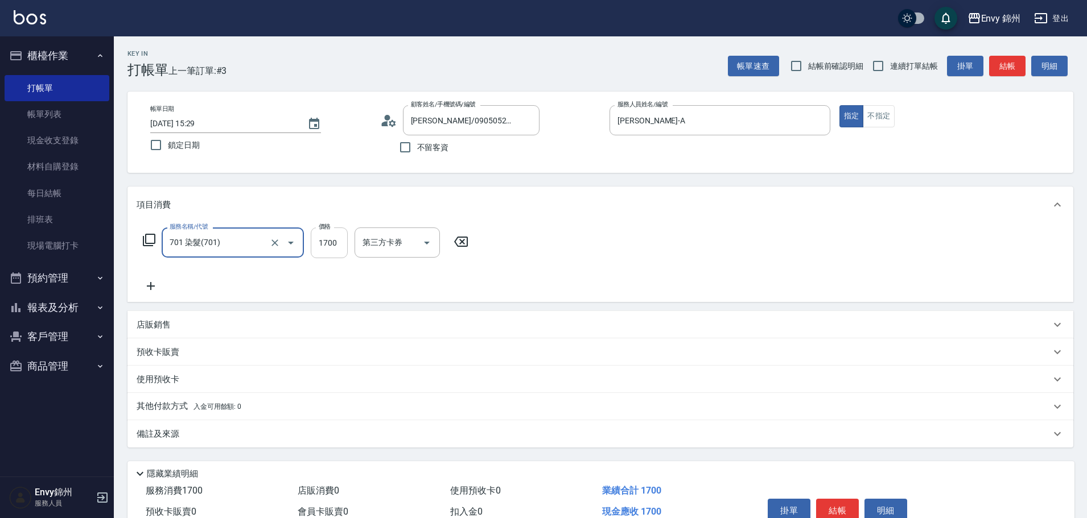
type input "701 染髮(701)"
click at [313, 250] on input "1700" at bounding box center [329, 243] width 37 height 31
type input "4280"
click at [144, 283] on icon at bounding box center [151, 286] width 28 height 14
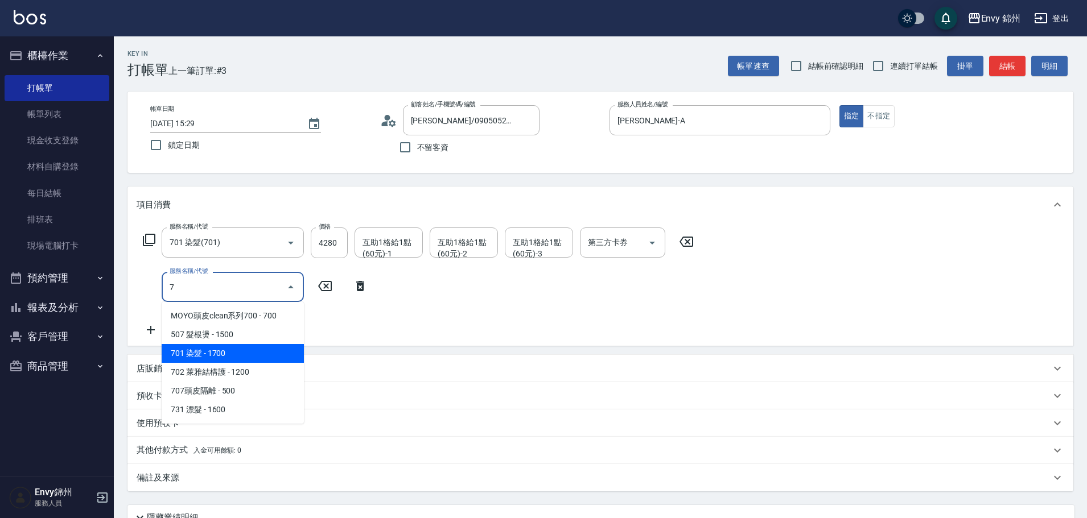
click at [196, 354] on span "701 染髮 - 1700" at bounding box center [233, 353] width 142 height 19
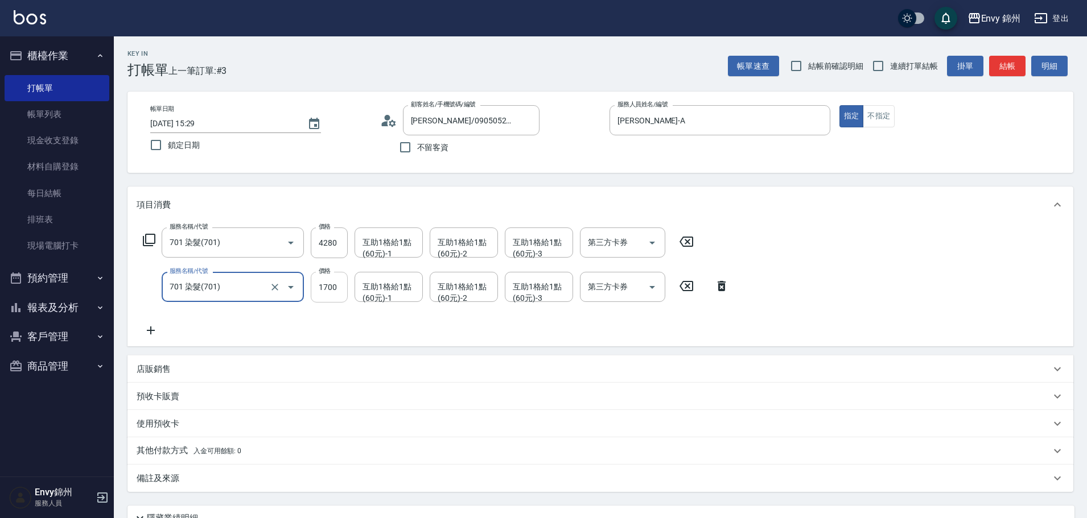
type input "701 染髮(701)"
click at [324, 284] on input "1700" at bounding box center [329, 287] width 37 height 31
type input "3280"
click at [147, 326] on icon at bounding box center [151, 331] width 28 height 14
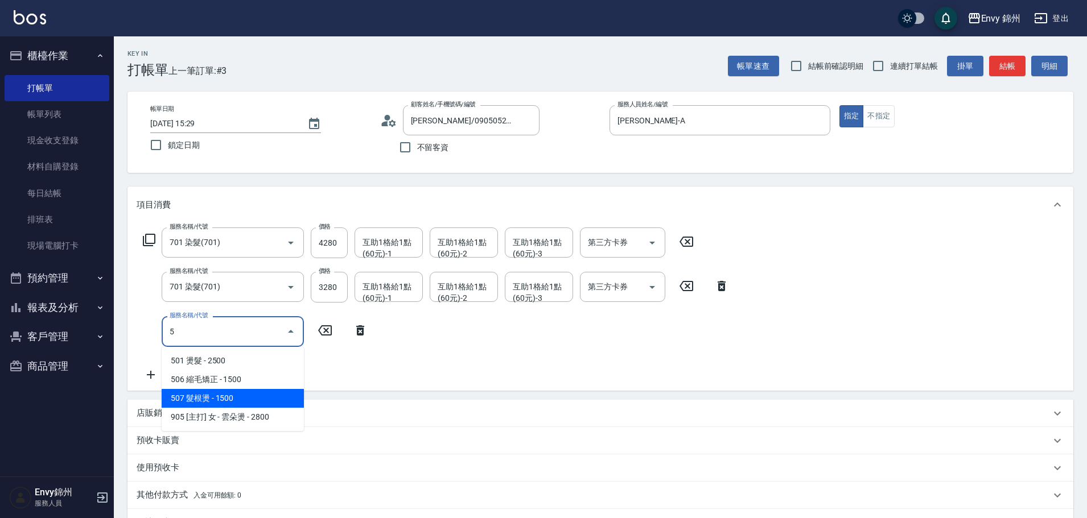
click at [225, 398] on span "507 髮根燙 - 1500" at bounding box center [233, 398] width 142 height 19
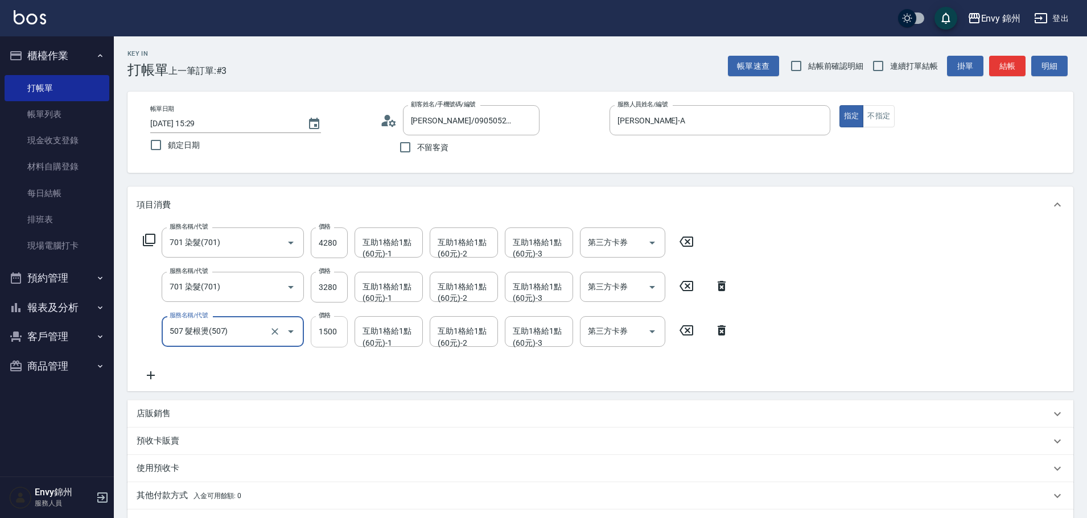
type input "507 髮根燙(507)"
click at [333, 340] on input "1500" at bounding box center [329, 331] width 37 height 31
type input "1000"
click at [373, 339] on div "互助1格給1點(60元)-1 互助1格給1點(60元)-1" at bounding box center [388, 331] width 68 height 30
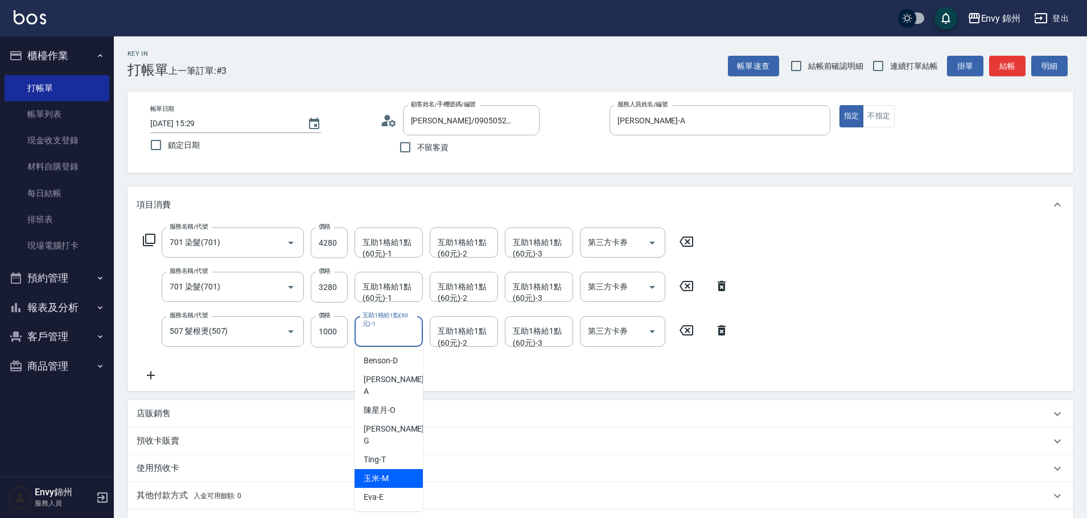
click at [387, 473] on span "玉米 -M" at bounding box center [376, 479] width 25 height 12
type input "玉米-M"
click at [392, 289] on div "互助1格給1點(60元)-1 互助1格給1點(60元)-1" at bounding box center [388, 287] width 68 height 30
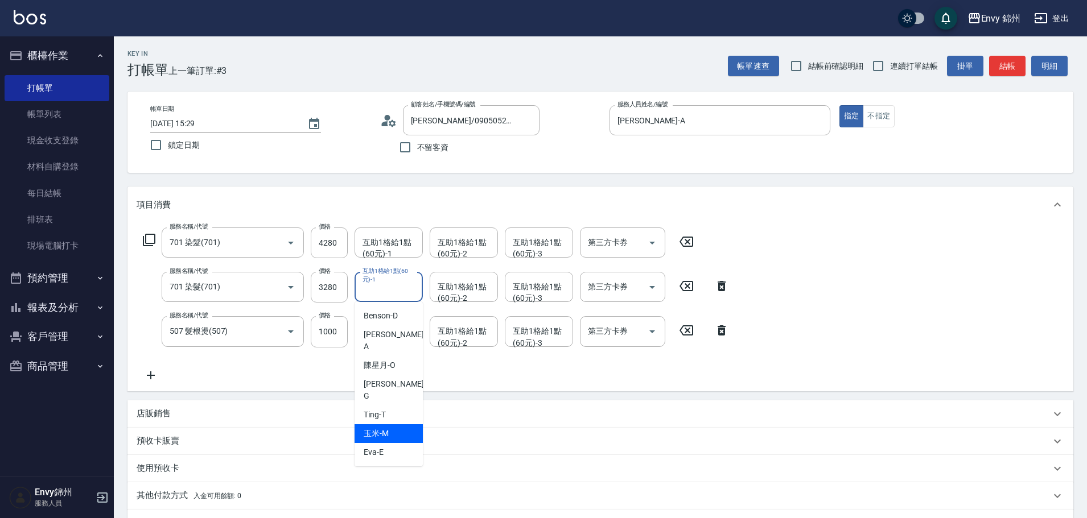
click at [396, 424] on div "玉米 -M" at bounding box center [388, 433] width 68 height 19
type input "玉米-M"
click at [396, 237] on div "互助1格給1點(60元)-1 互助1格給1點(60元)-1" at bounding box center [388, 243] width 68 height 30
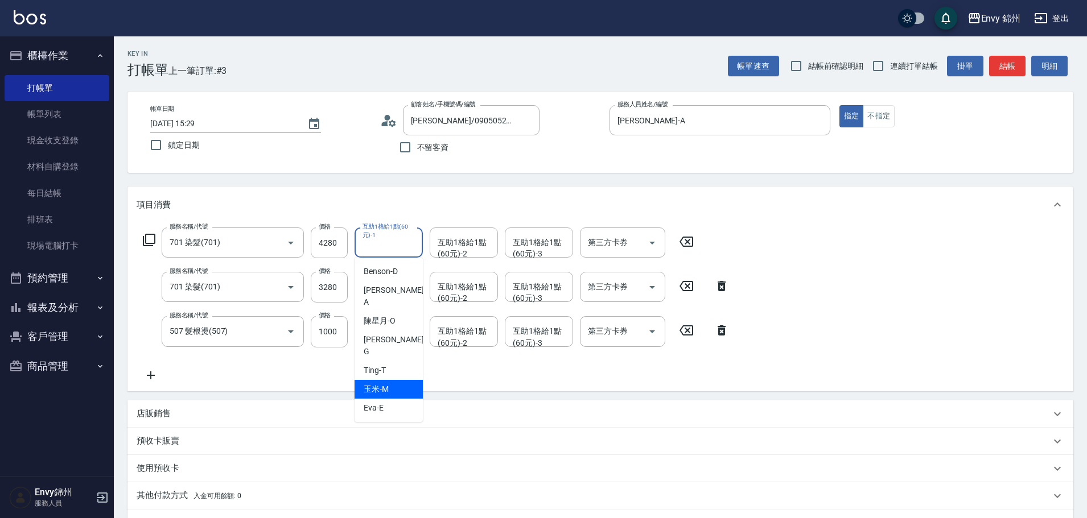
click at [403, 380] on div "玉米 -M" at bounding box center [388, 389] width 68 height 19
type input "玉米-M"
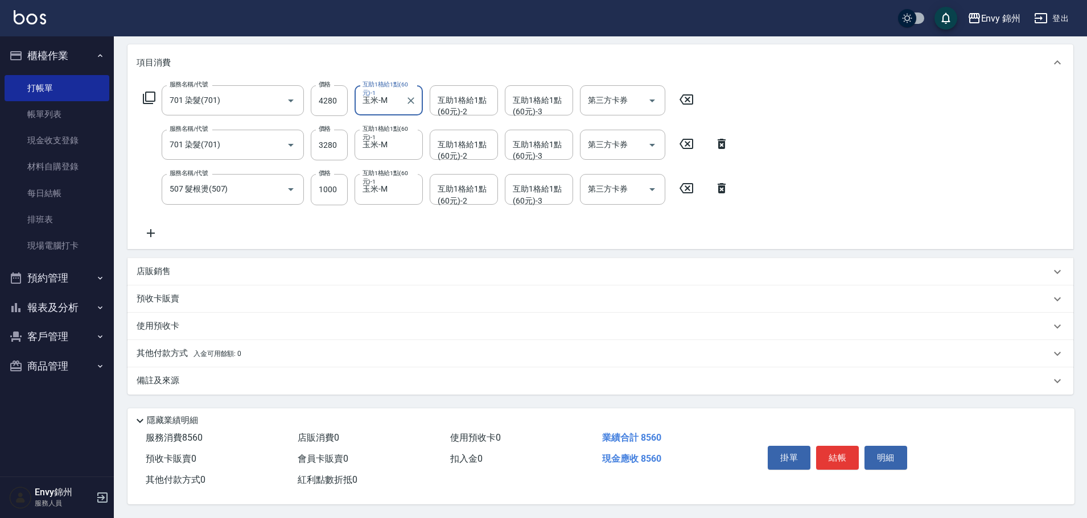
click at [361, 379] on div "備註及來源" at bounding box center [594, 381] width 914 height 12
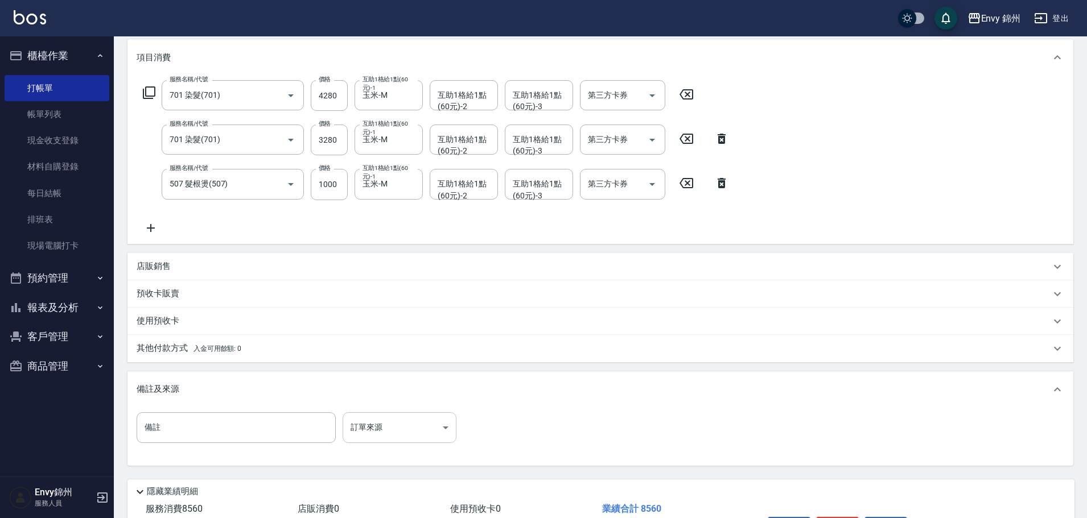
click at [385, 426] on body "Envy 錦州 登出 櫃檯作業 打帳單 帳單列表 現金收支登錄 材料自購登錄 每日結帳 排班表 現場電腦打卡 預約管理 預約管理 單日預約紀錄 單週預約紀錄 …" at bounding box center [543, 221] width 1087 height 737
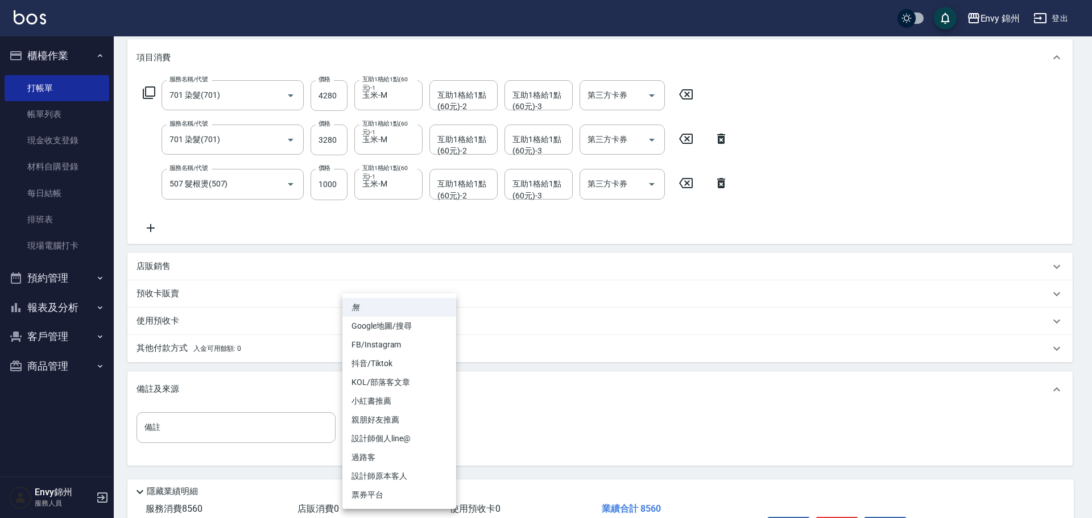
click at [419, 345] on li "FB/Instagram" at bounding box center [400, 345] width 114 height 19
type input "FB/Instagram"
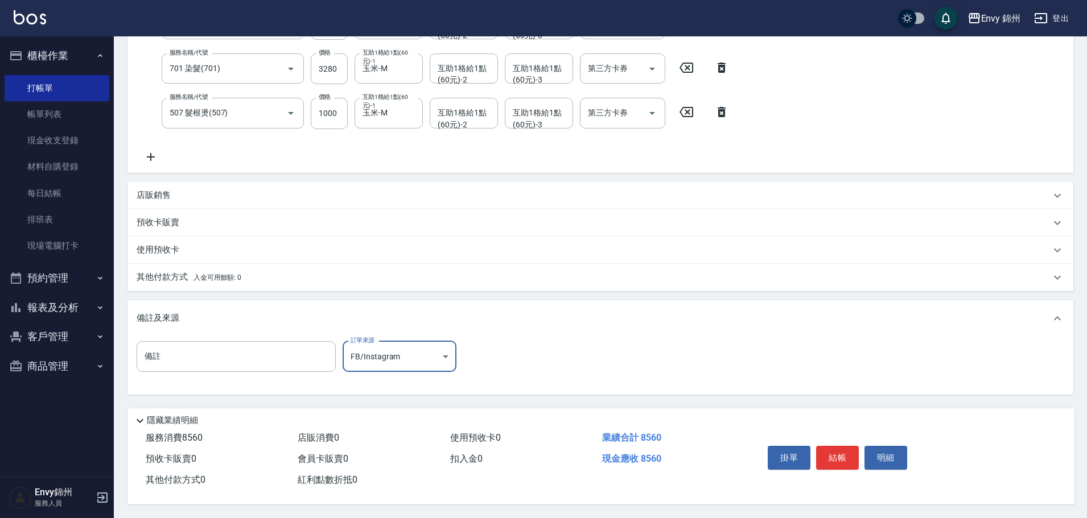
scroll to position [0, 0]
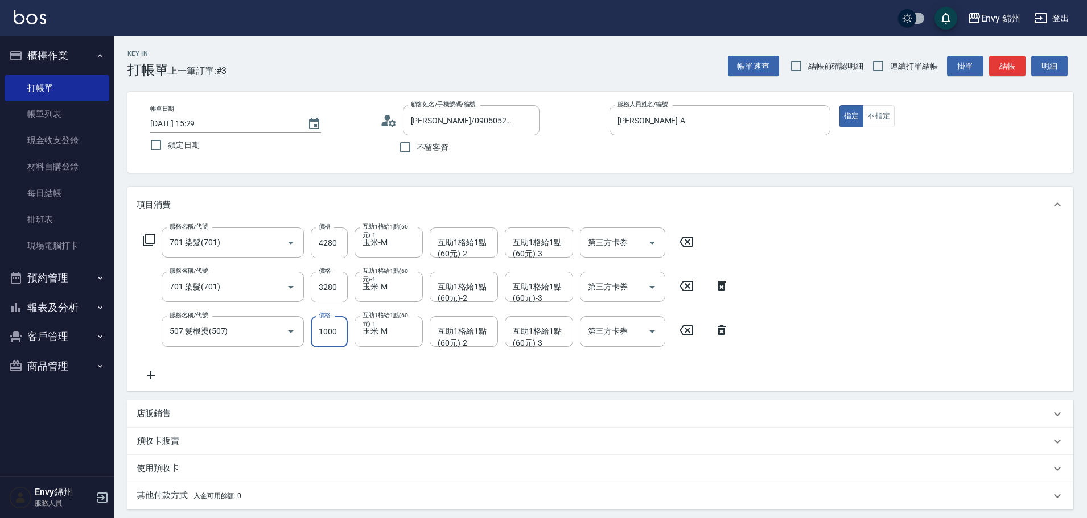
click at [335, 325] on input "1000" at bounding box center [329, 331] width 37 height 31
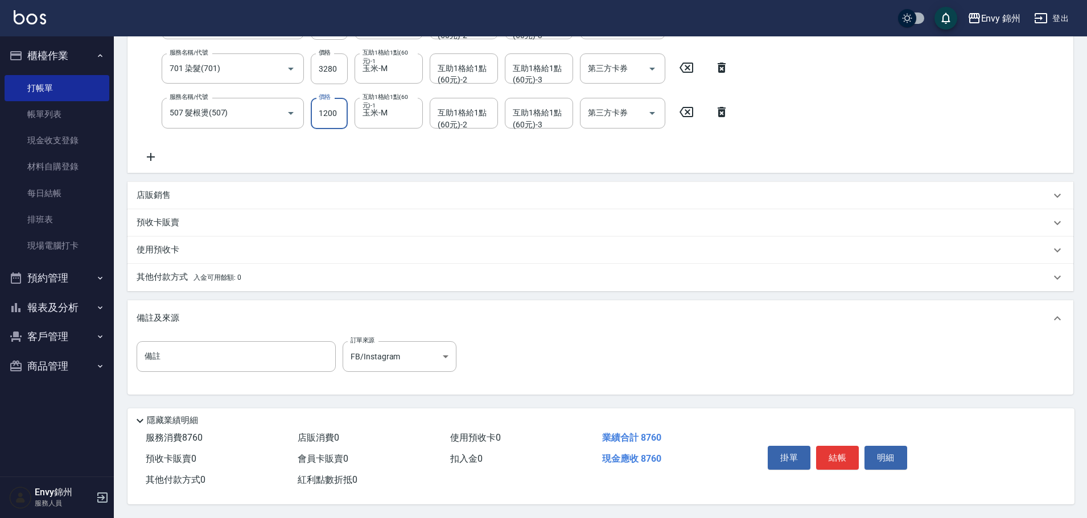
type input "1200"
click at [194, 274] on span "入金可用餘額: 0" at bounding box center [217, 278] width 48 height 8
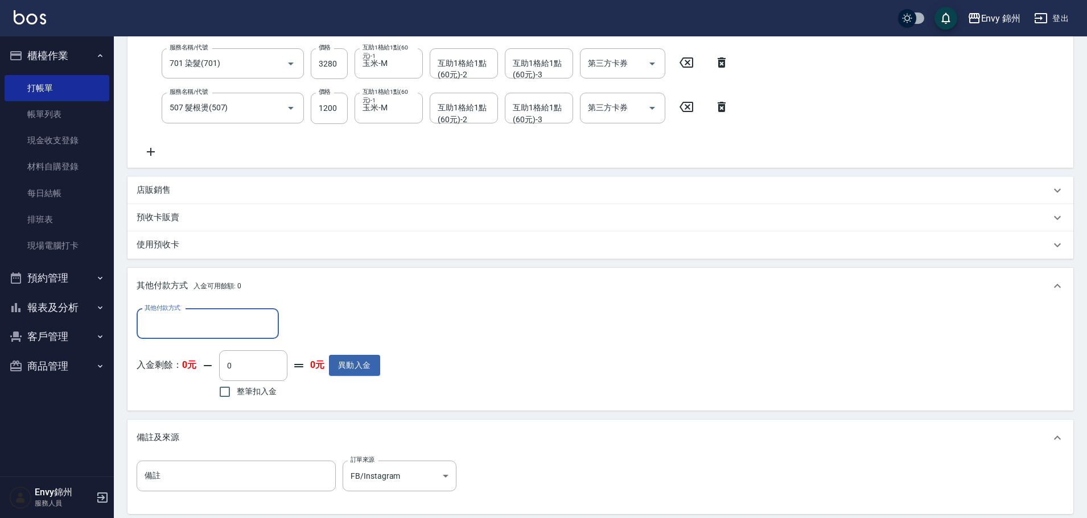
scroll to position [0, 0]
click at [214, 319] on input "其他付款方式" at bounding box center [208, 324] width 132 height 20
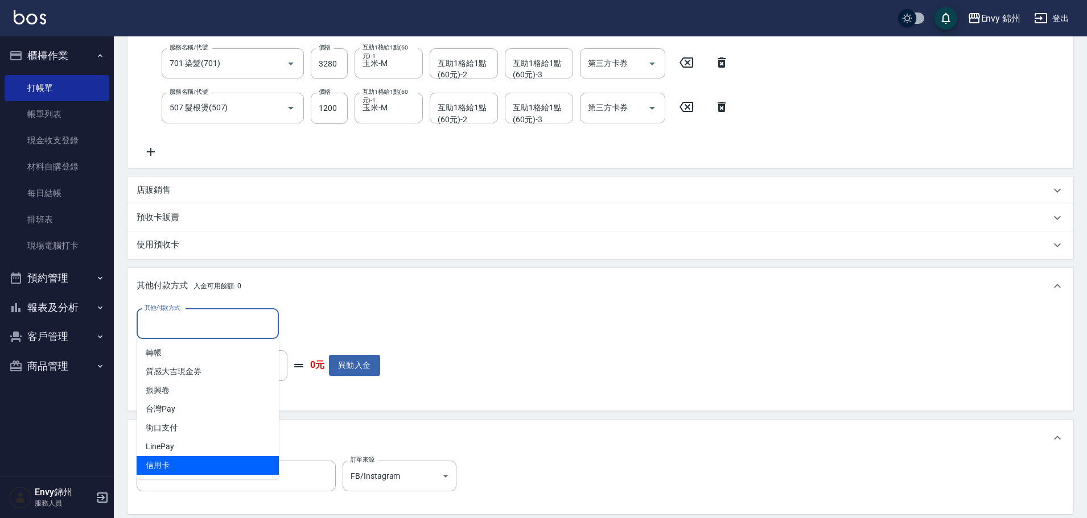
click at [195, 462] on span "信用卡" at bounding box center [208, 465] width 142 height 19
type input "信用卡"
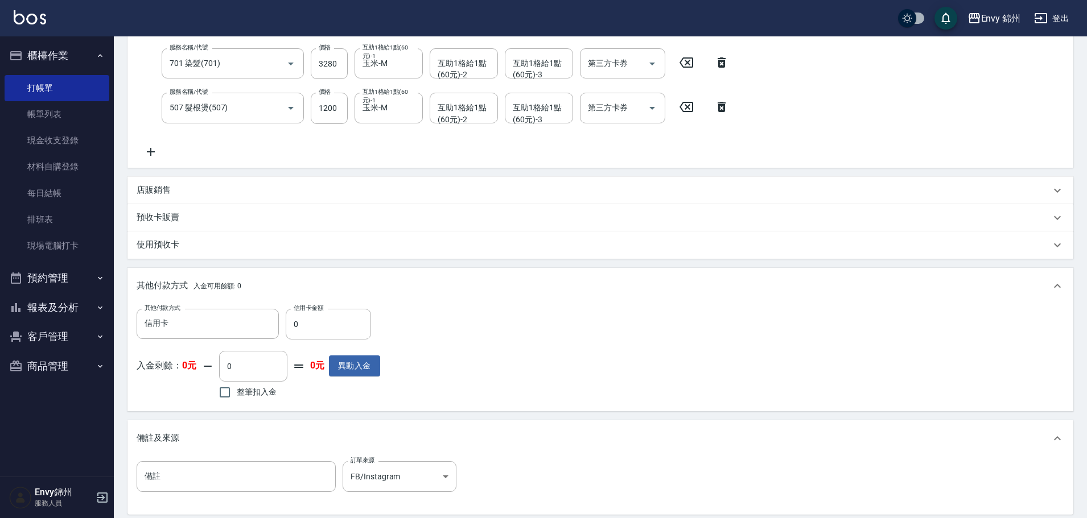
click at [284, 322] on div "其他付款方式 入金可用餘額: 0 其他付款方式 信用卡 其他付款方式 信用卡金額 0 信用卡金額 入金剩餘： 0元 0 ​ 整筆扣入金 0元 異動入金" at bounding box center [600, 339] width 946 height 143
drag, startPoint x: 300, startPoint y: 329, endPoint x: 282, endPoint y: 333, distance: 18.5
click at [282, 333] on div "其他付款方式 信用卡 其他付款方式 信用卡金額 0 信用卡金額" at bounding box center [259, 324] width 244 height 31
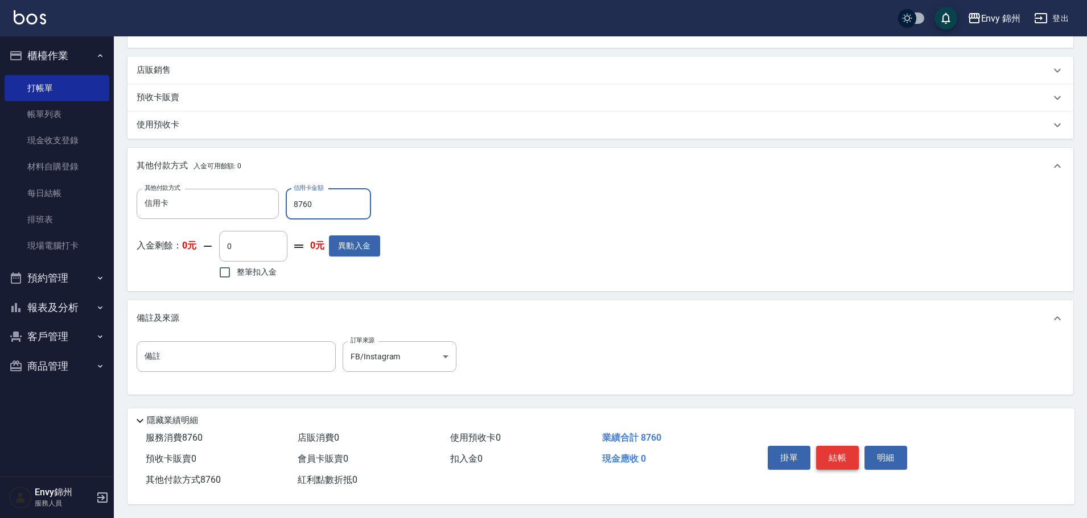
type input "8760"
click at [838, 450] on button "結帳" at bounding box center [837, 458] width 43 height 24
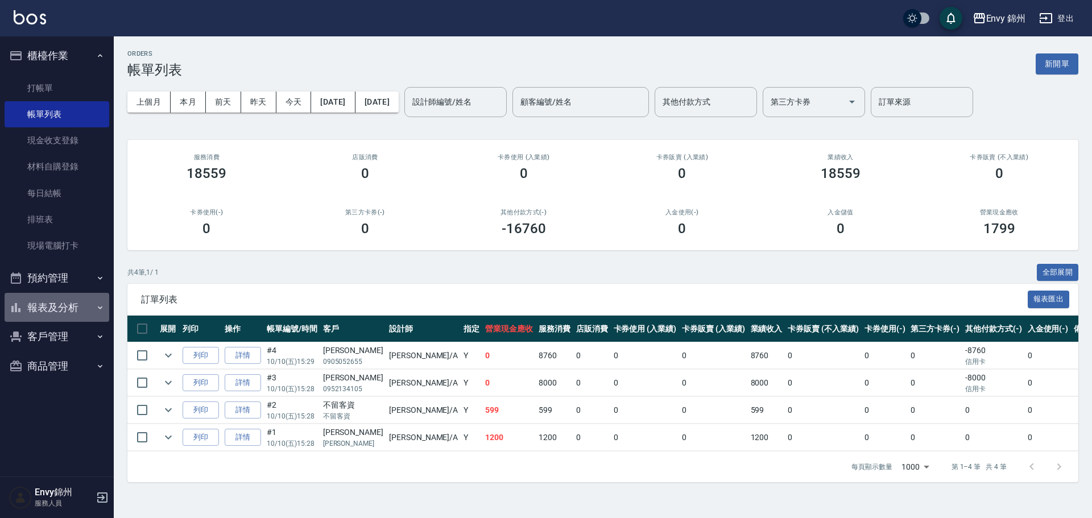
click at [42, 310] on button "報表及分析" at bounding box center [57, 308] width 105 height 30
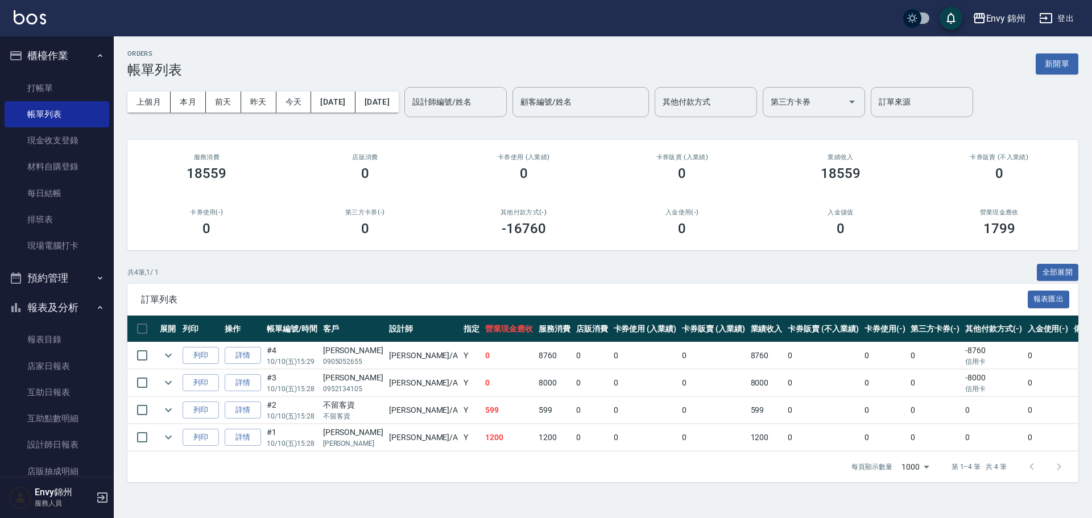
scroll to position [85, 0]
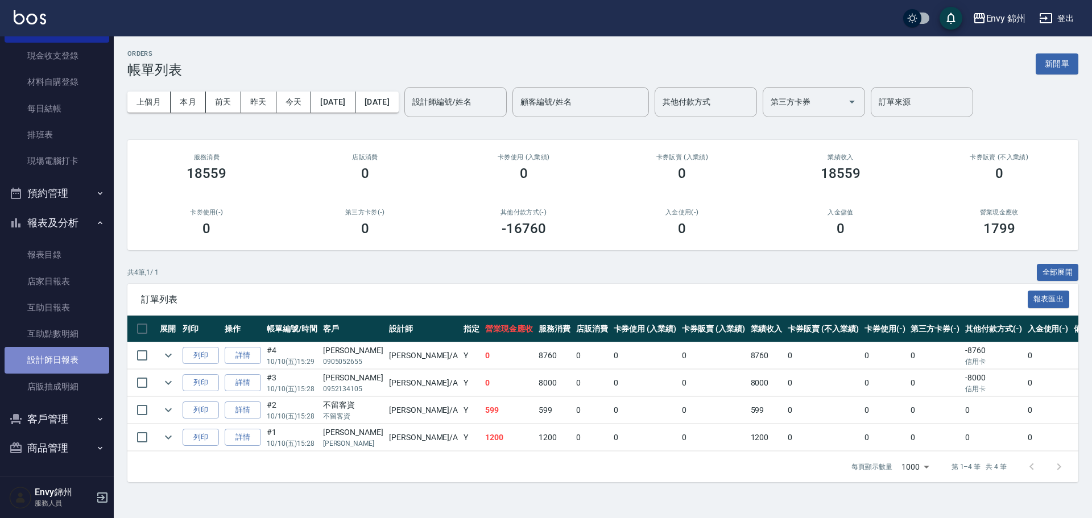
click at [57, 349] on link "設計師日報表" at bounding box center [57, 360] width 105 height 26
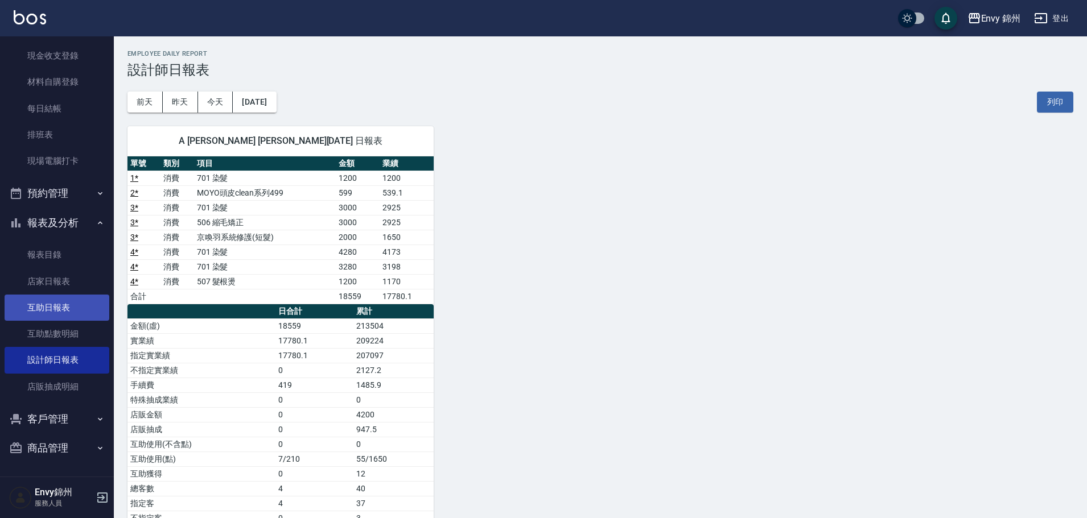
click at [53, 307] on link "互助日報表" at bounding box center [57, 308] width 105 height 26
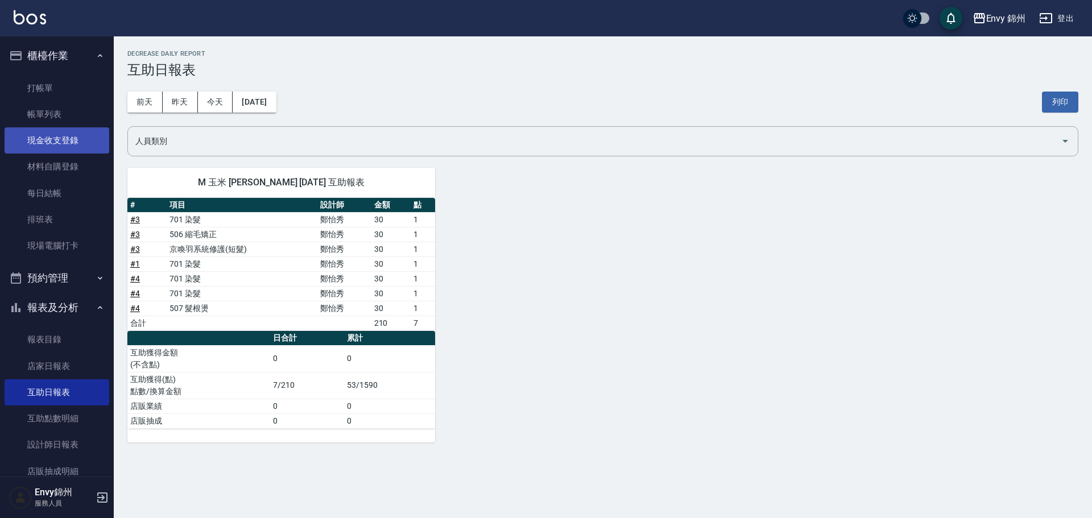
click at [60, 143] on link "現金收支登錄" at bounding box center [57, 140] width 105 height 26
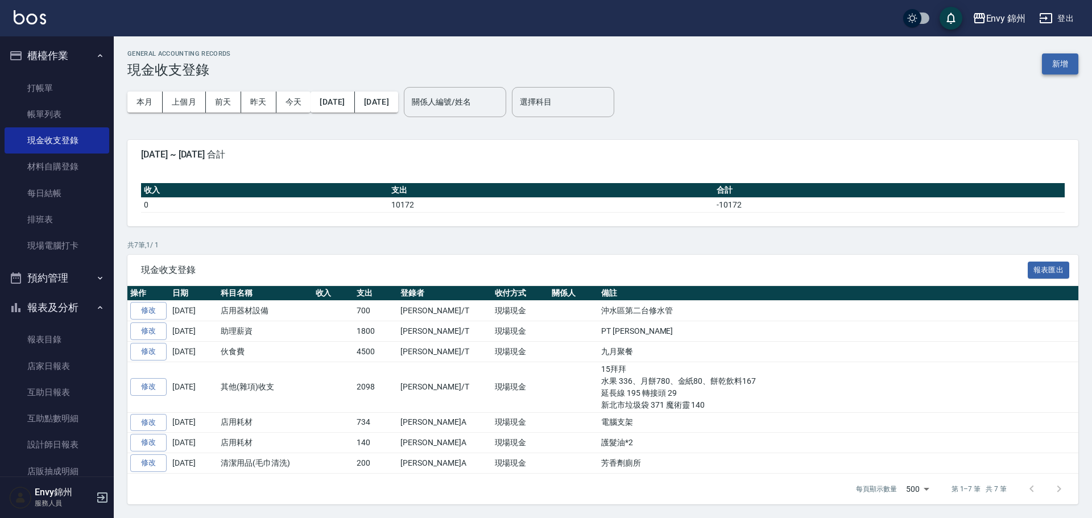
click at [1061, 62] on button "新增" at bounding box center [1060, 63] width 36 height 21
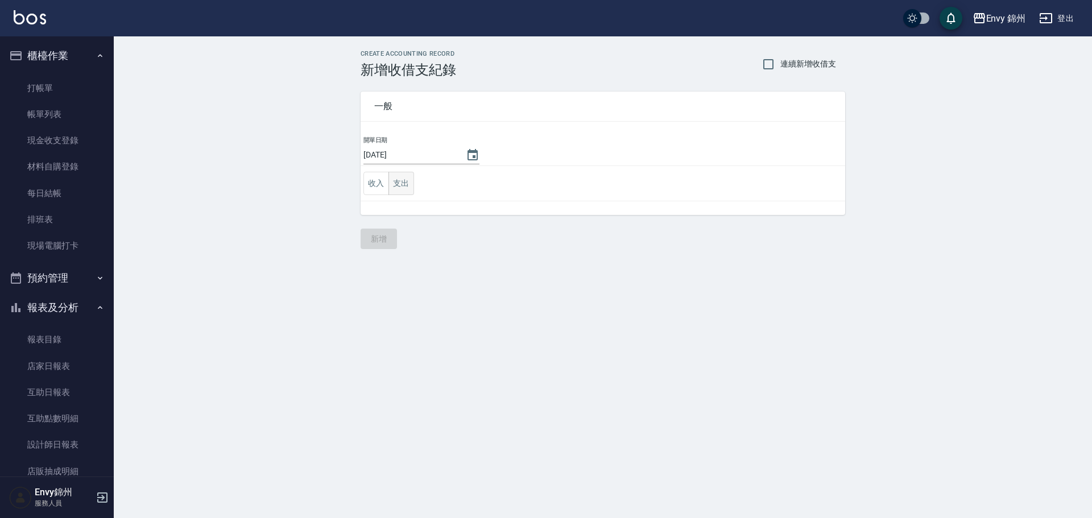
click at [403, 180] on button "支出" at bounding box center [402, 183] width 26 height 23
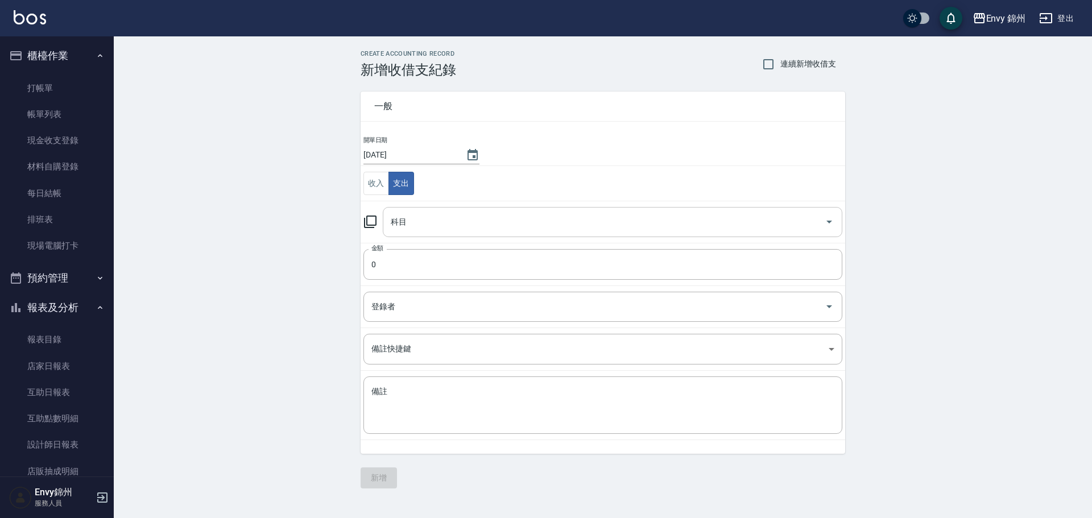
click at [405, 221] on div "科目 科目" at bounding box center [613, 222] width 460 height 30
click at [349, 225] on div "一般 開單日期 [DATE] 收入 支出 科目 科目 金額 0 金額 登錄者 登錄者 備註快捷鍵 ​ 備註快捷鍵 備註 x 備註" at bounding box center [596, 266] width 498 height 376
click at [57, 134] on link "現金收支登錄" at bounding box center [57, 140] width 105 height 26
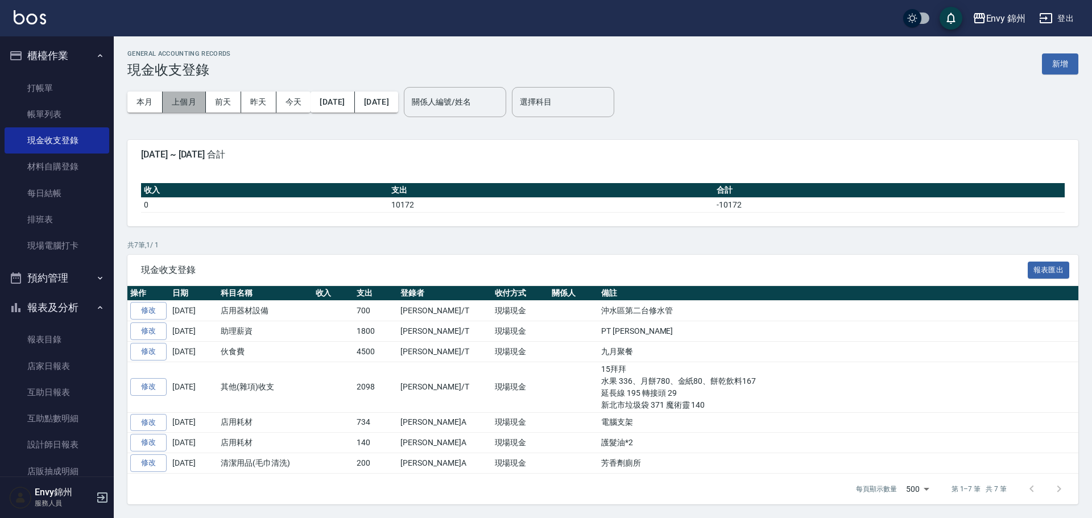
click at [174, 96] on button "上個月" at bounding box center [184, 102] width 43 height 21
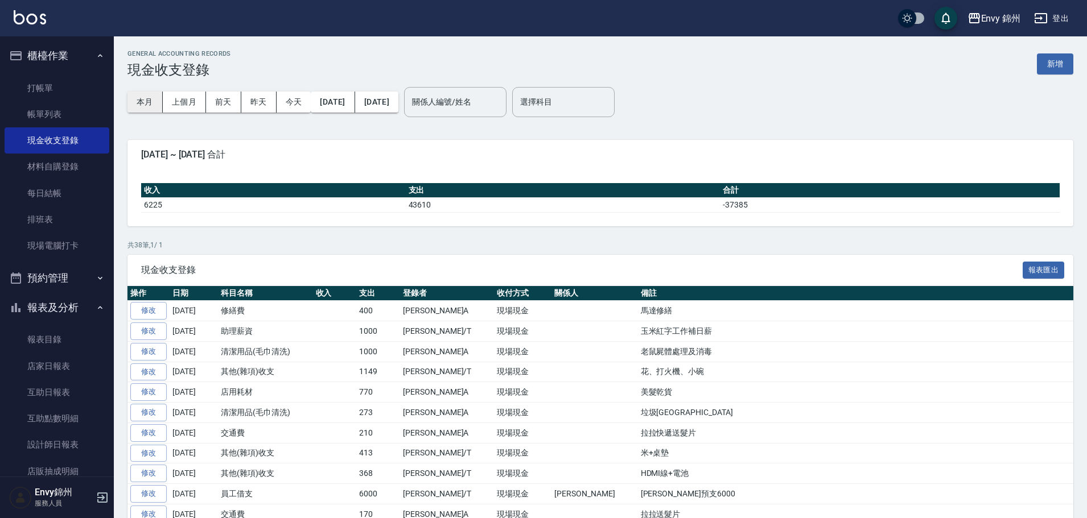
click at [140, 101] on button "本月" at bounding box center [144, 102] width 35 height 21
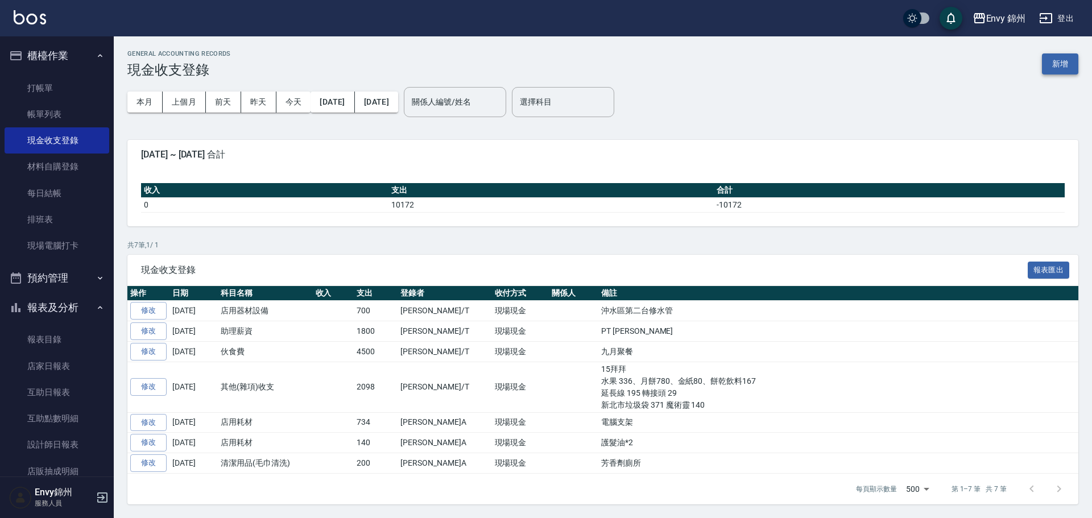
click at [1047, 66] on button "新增" at bounding box center [1060, 63] width 36 height 21
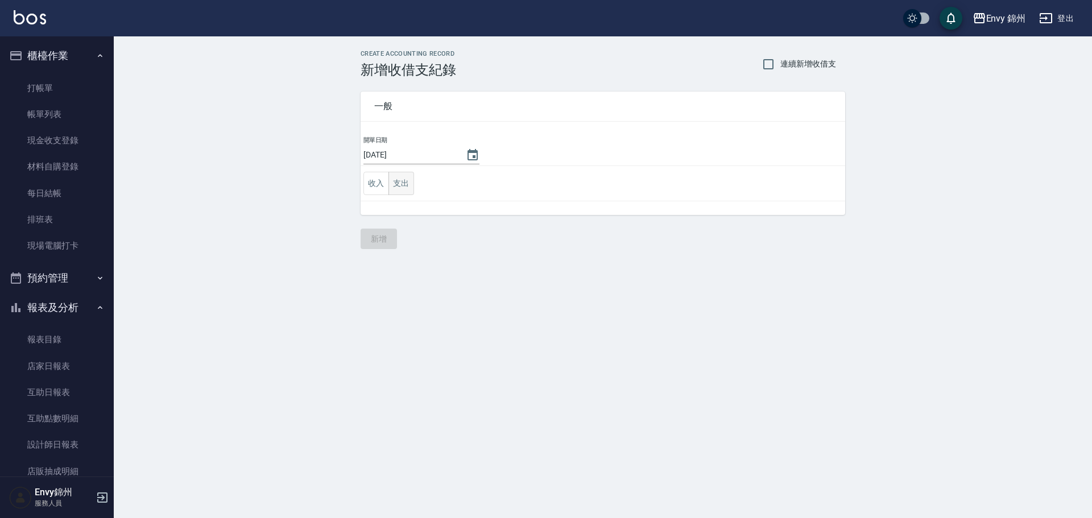
drag, startPoint x: 405, startPoint y: 184, endPoint x: 405, endPoint y: 192, distance: 7.4
click at [405, 183] on button "支出" at bounding box center [402, 183] width 26 height 23
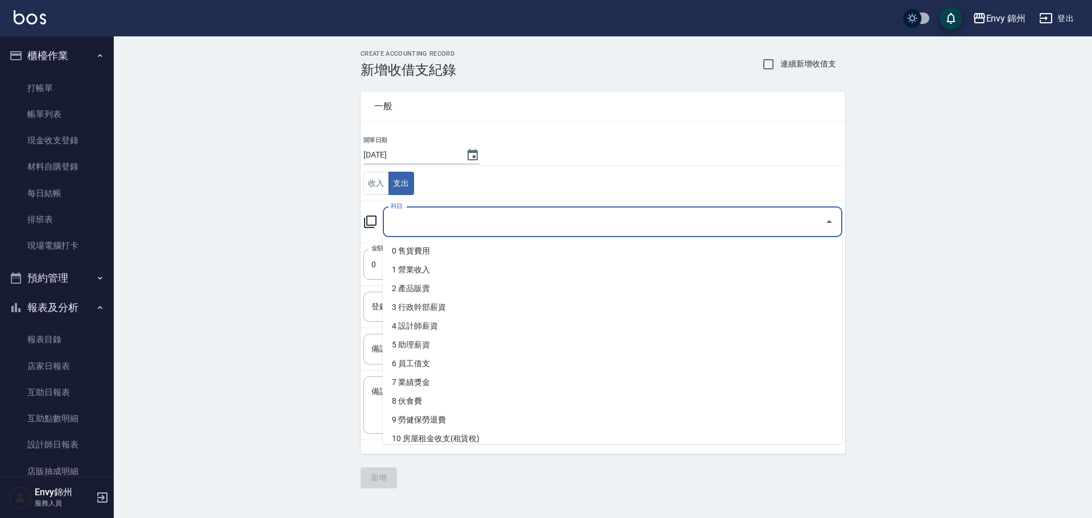
click at [406, 228] on input "科目" at bounding box center [604, 222] width 432 height 20
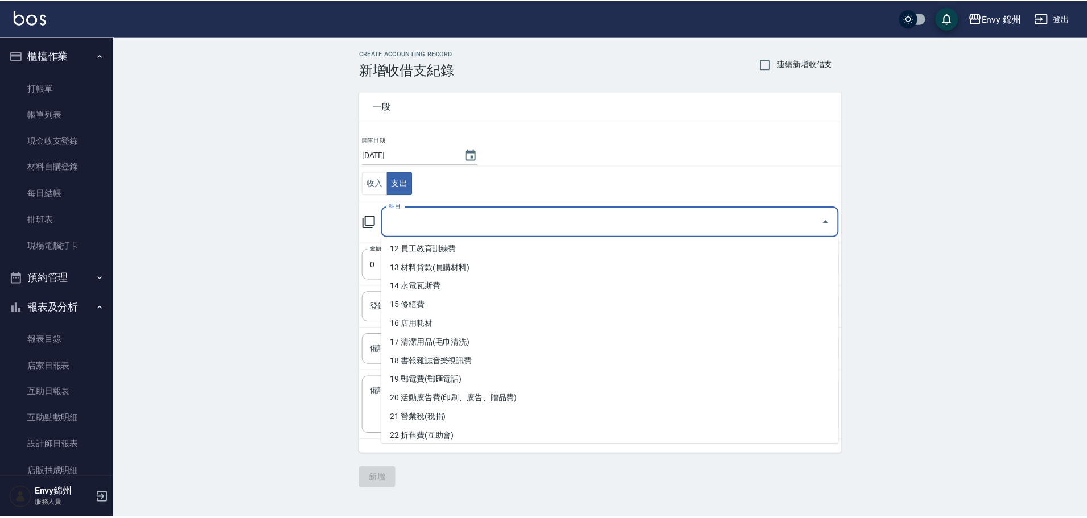
scroll to position [57, 0]
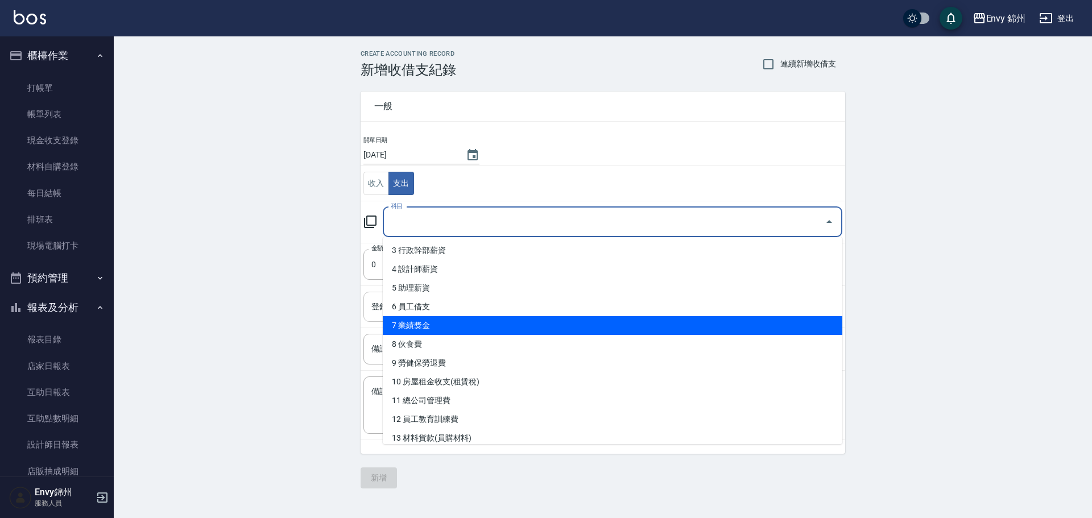
drag, startPoint x: 439, startPoint y: 330, endPoint x: 428, endPoint y: 319, distance: 15.7
click at [439, 329] on li "7 業績獎金" at bounding box center [613, 325] width 460 height 19
type input "7 業績獎金"
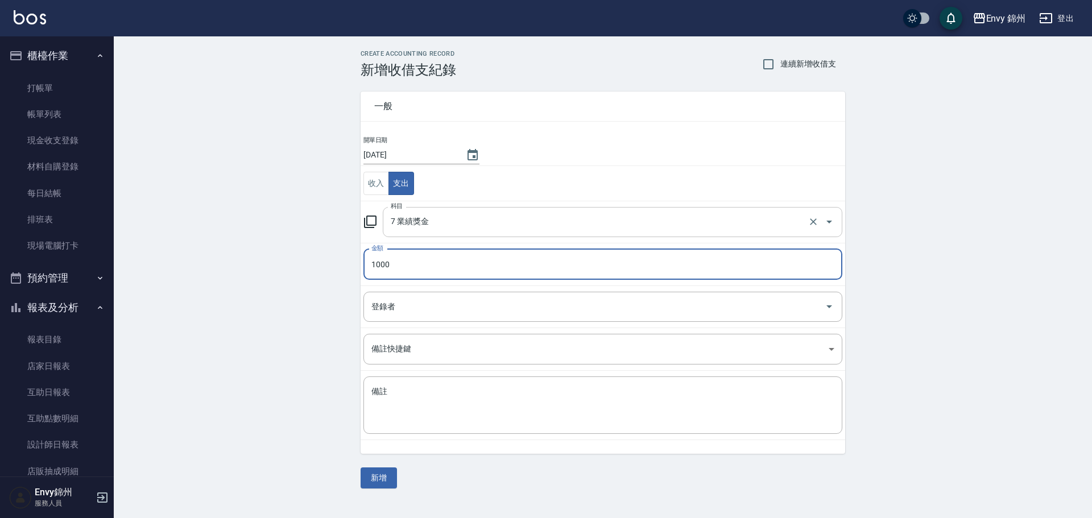
type input "1000"
click at [442, 219] on input "7 業績獎金" at bounding box center [597, 222] width 418 height 20
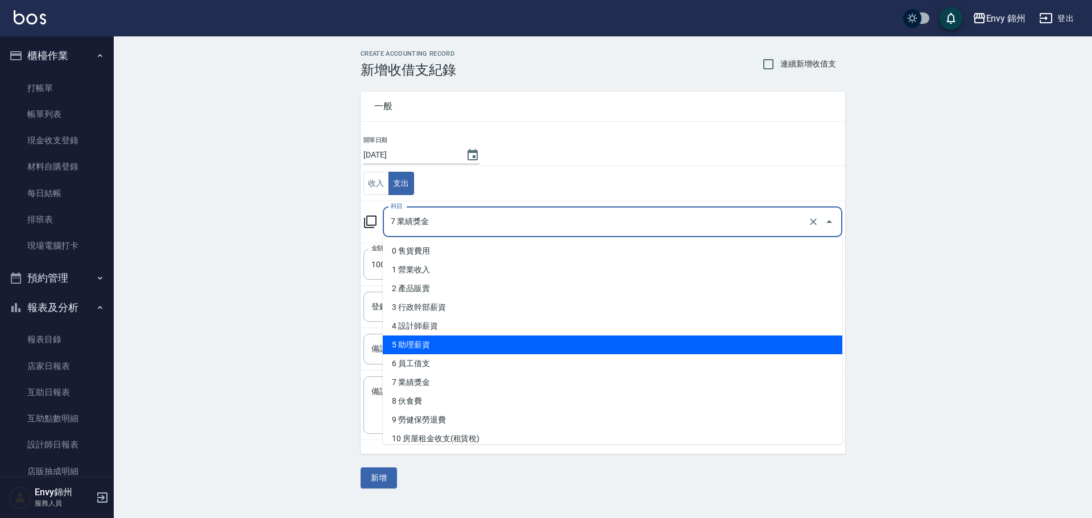
click at [438, 350] on li "5 助理薪資" at bounding box center [613, 345] width 460 height 19
type input "5 助理薪資"
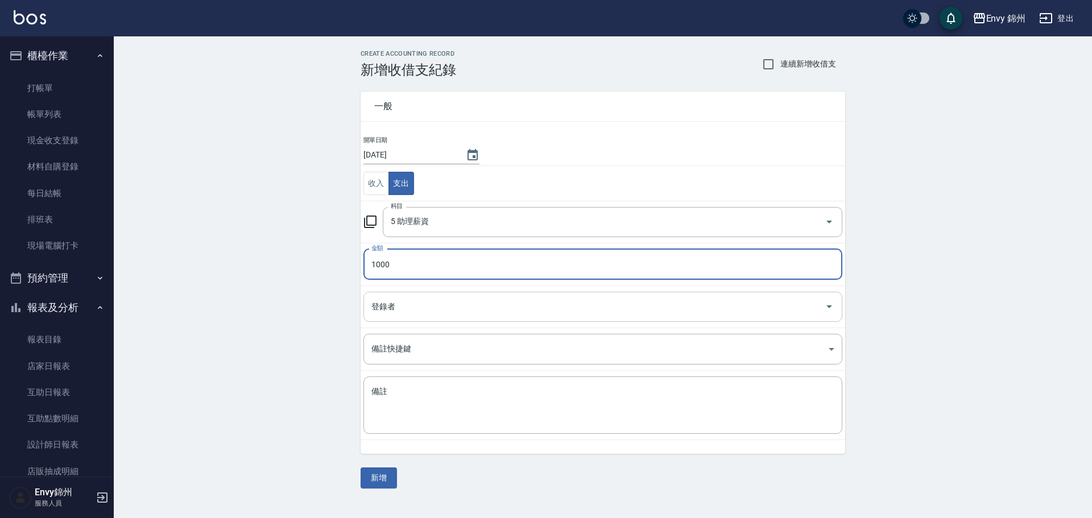
click at [406, 310] on input "登錄者" at bounding box center [595, 307] width 452 height 20
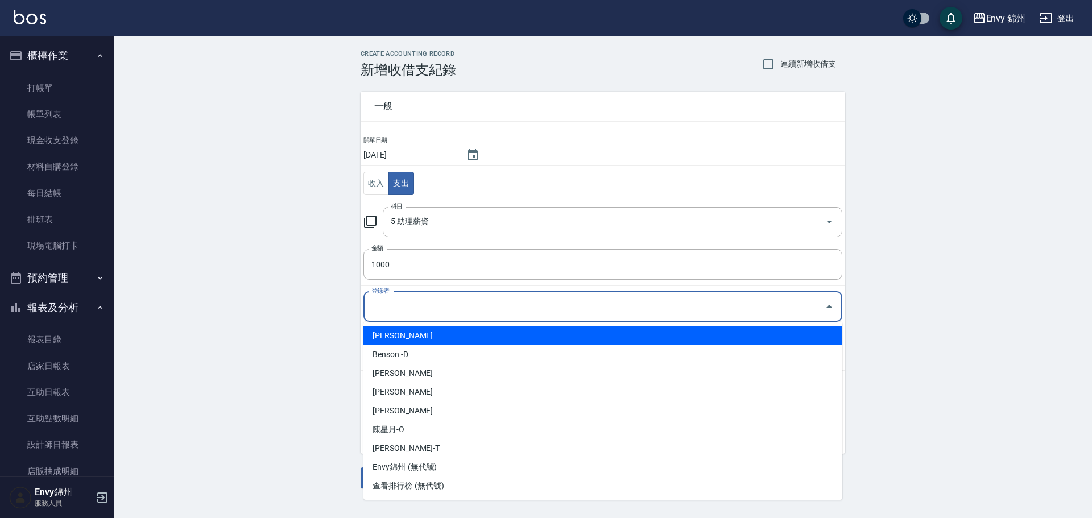
click at [394, 339] on li "[PERSON_NAME]" at bounding box center [603, 336] width 479 height 19
type input "[PERSON_NAME]"
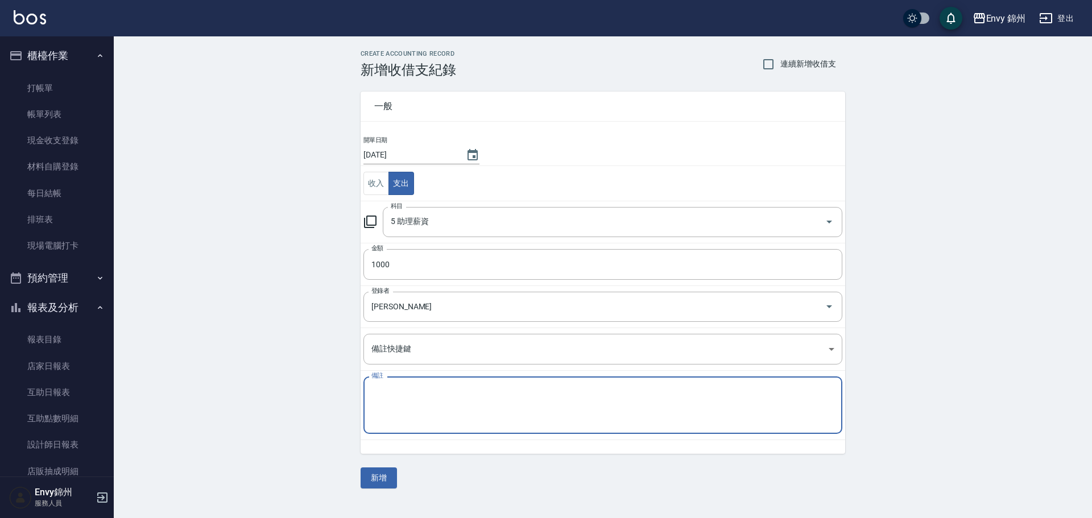
click at [432, 414] on textarea "備註" at bounding box center [603, 405] width 463 height 39
type textarea "[PERSON_NAME]國慶紅字上班"
click at [361, 481] on button "新增" at bounding box center [379, 478] width 36 height 21
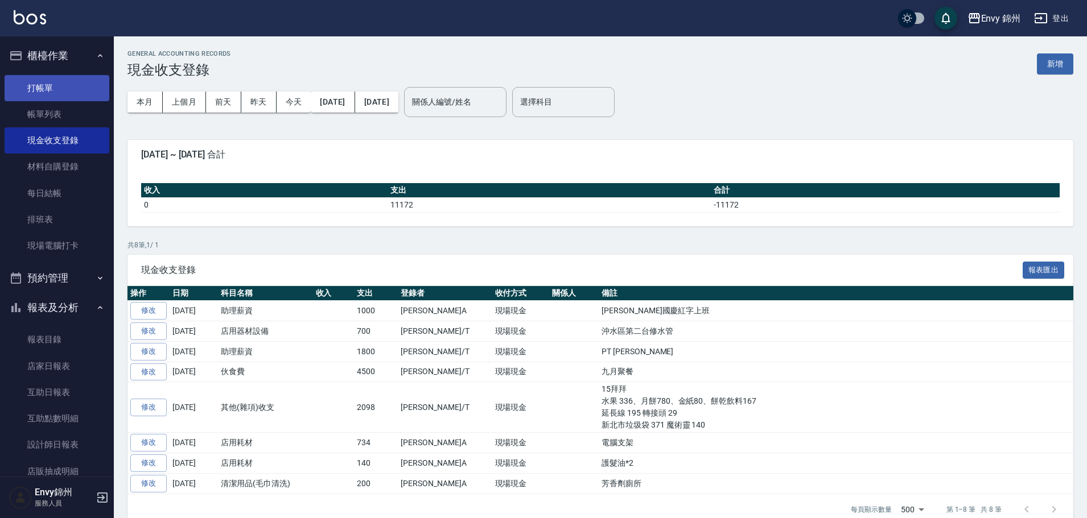
drag, startPoint x: 50, startPoint y: 96, endPoint x: 51, endPoint y: 86, distance: 9.1
click at [50, 96] on link "打帳單" at bounding box center [57, 88] width 105 height 26
